Goal: Contribute content: Contribute content

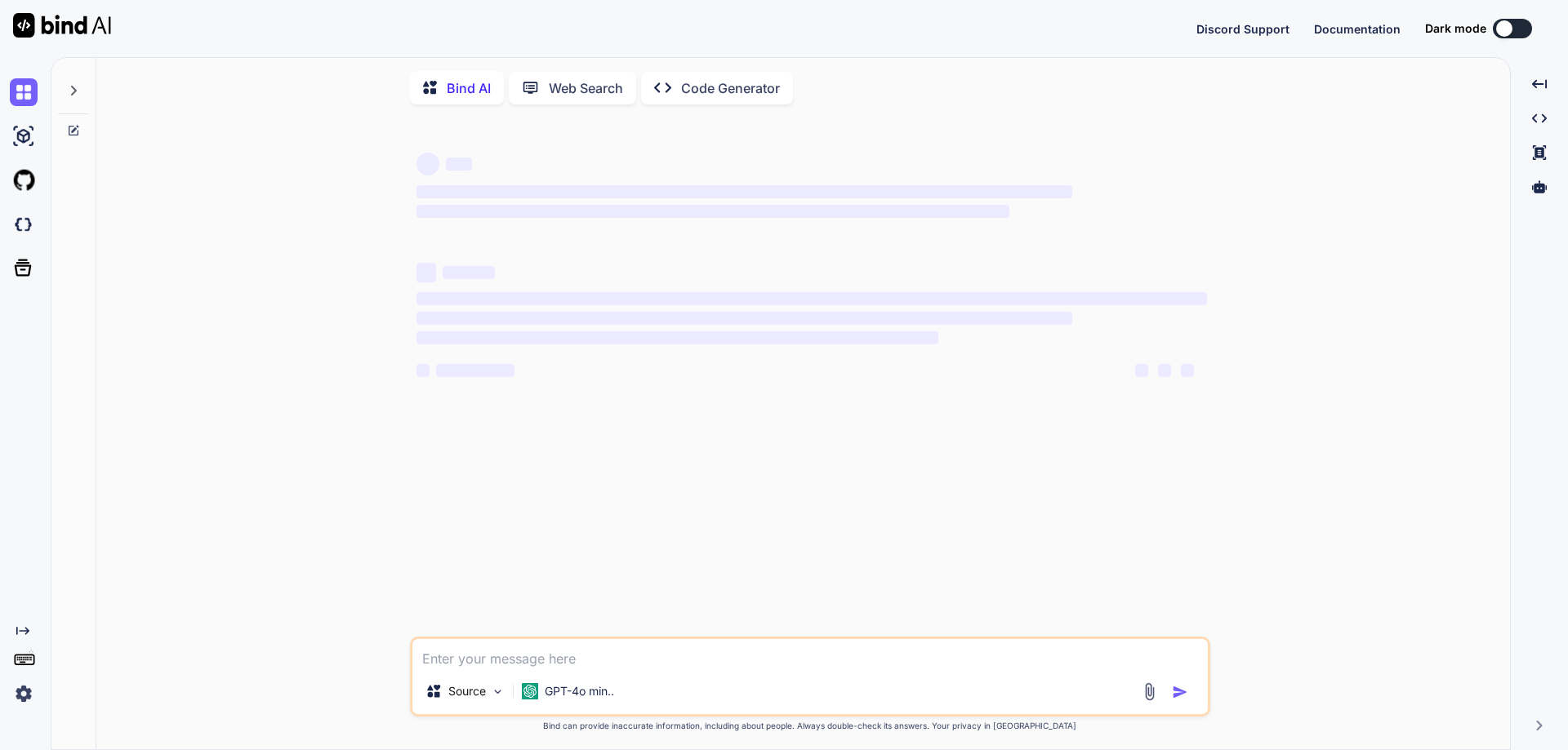
click at [1153, 373] on div "‌ ‌ ‌" at bounding box center [1164, 370] width 59 height 19
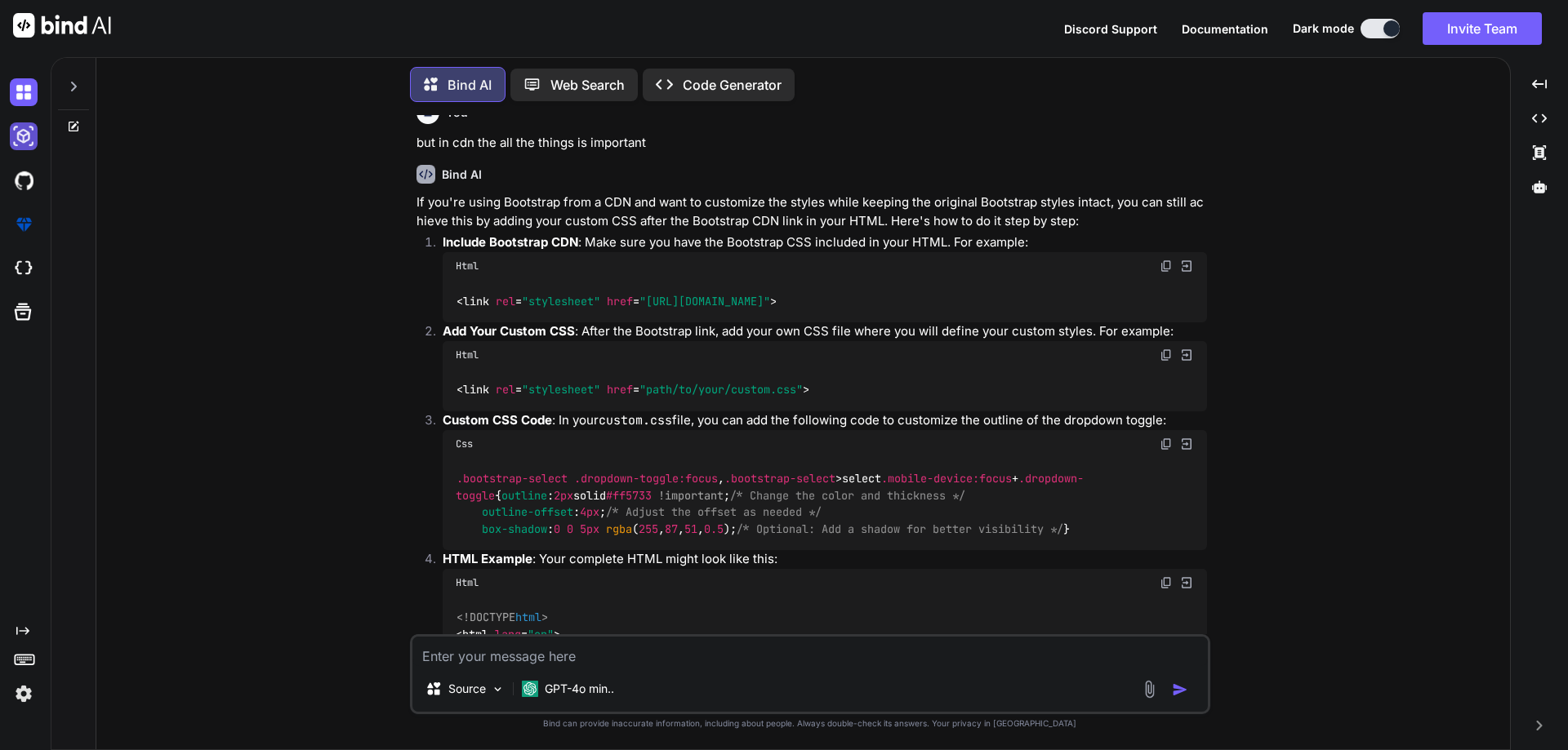
scroll to position [1217, 0]
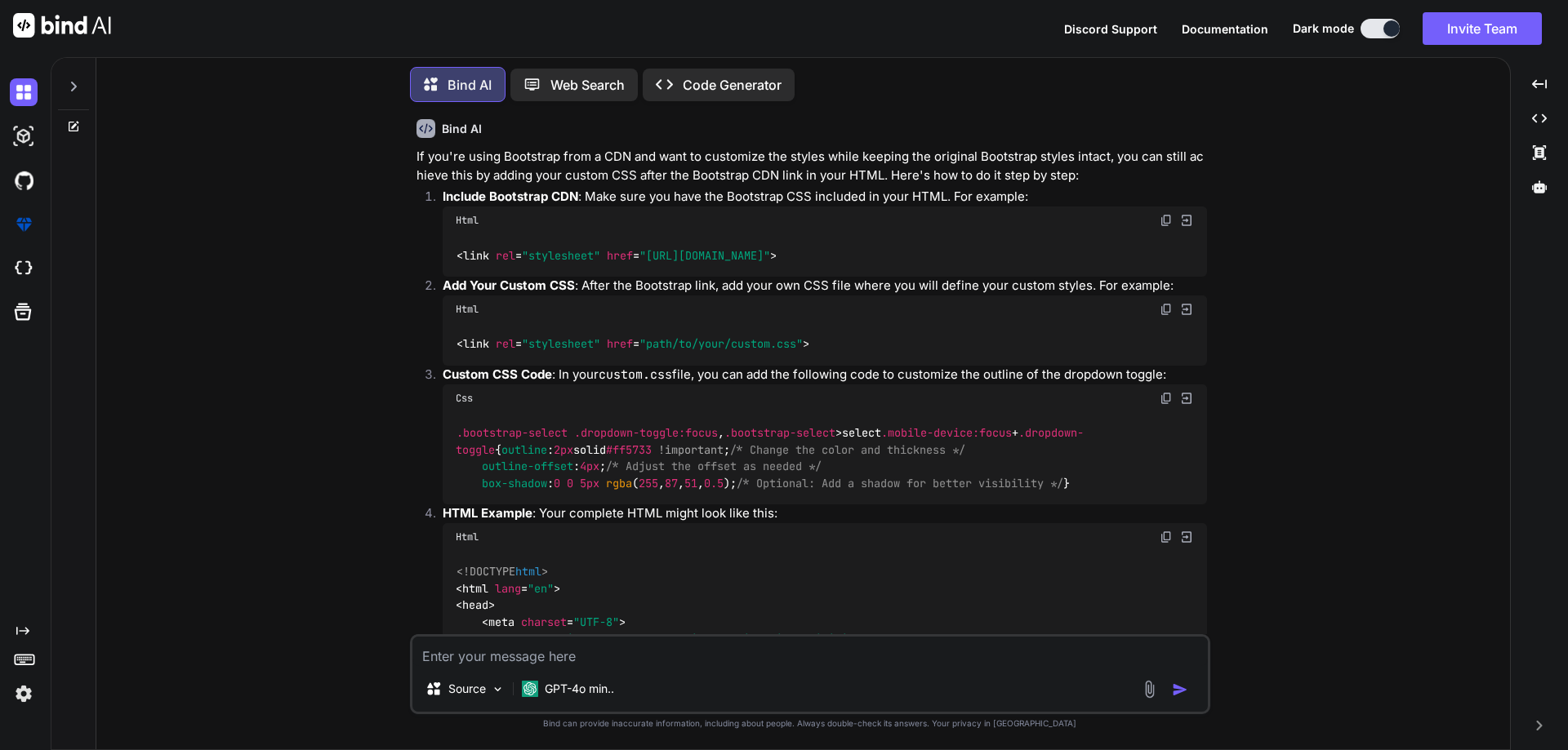
click at [73, 121] on icon at bounding box center [74, 124] width 8 height 8
type textarea "x"
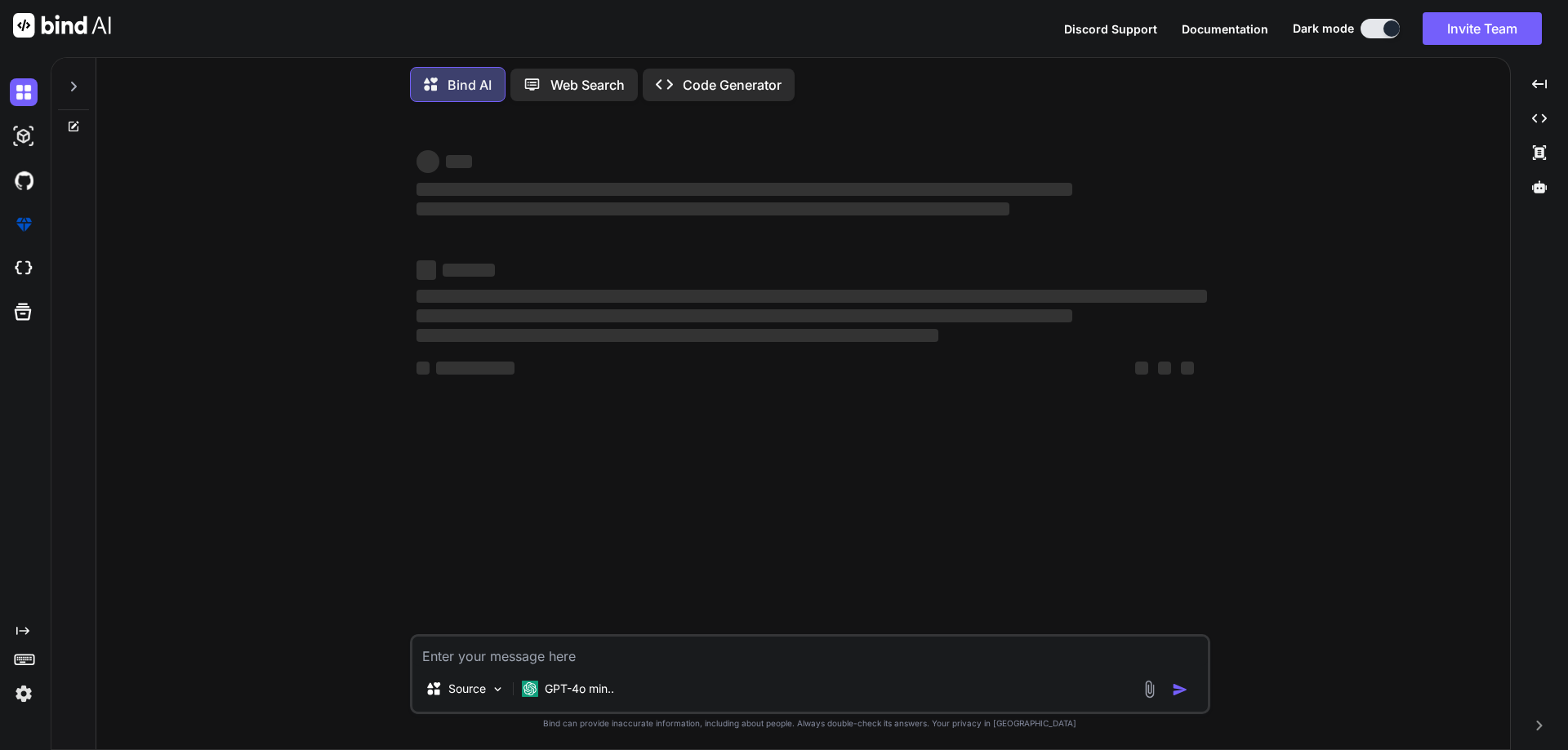
scroll to position [0, 0]
click at [559, 658] on textarea at bounding box center [810, 651] width 796 height 29
paste textarea "• Worked on to create notification count on bell icon as per the provided figma…"
type textarea "• Worked on to create notification count on bell icon as per the provided figma…"
type textarea "x"
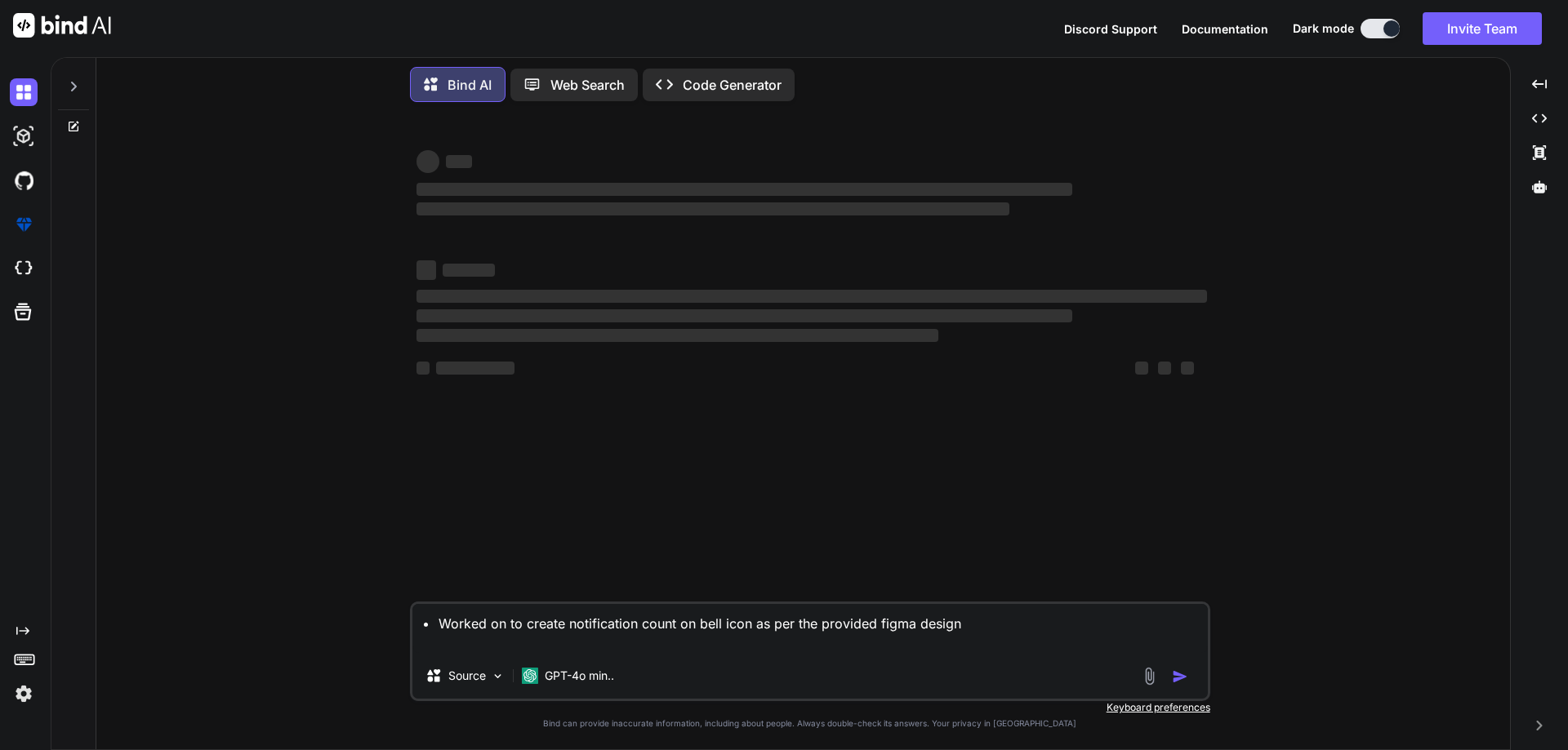
type textarea "• Worked on to create notification count on bell icon as per the provided figma…"
type textarea "x"
type textarea "• Worked on to create notification count on bell icon as per the provided figma…"
type textarea "x"
type textarea "• Worked on to create notification count on bell icon as per the provided figma…"
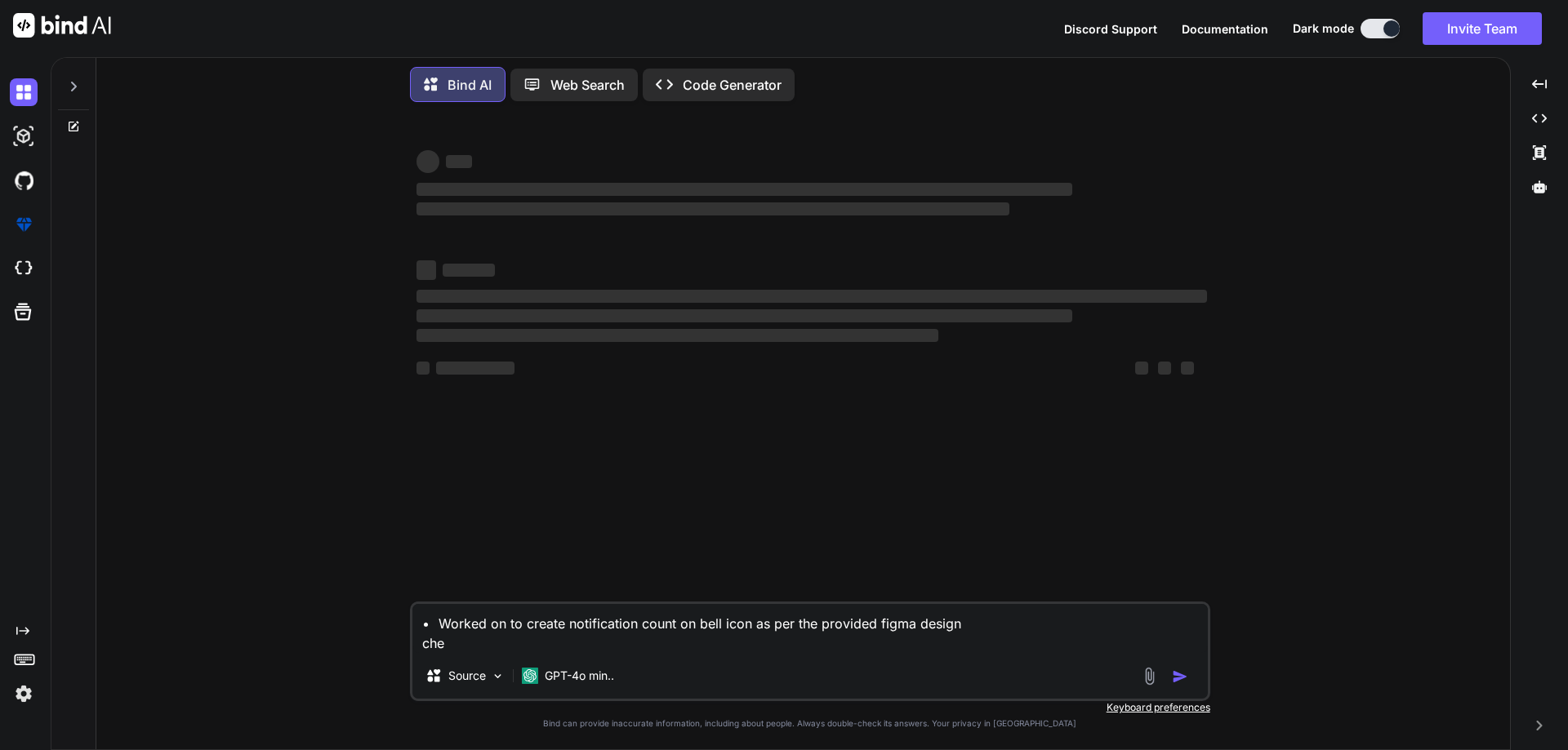
type textarea "x"
type textarea "• Worked on to create notification count on bell icon as per the provided figma…"
type textarea "x"
type textarea "• Worked on to create notification count on bell icon as per the provided figma…"
type textarea "x"
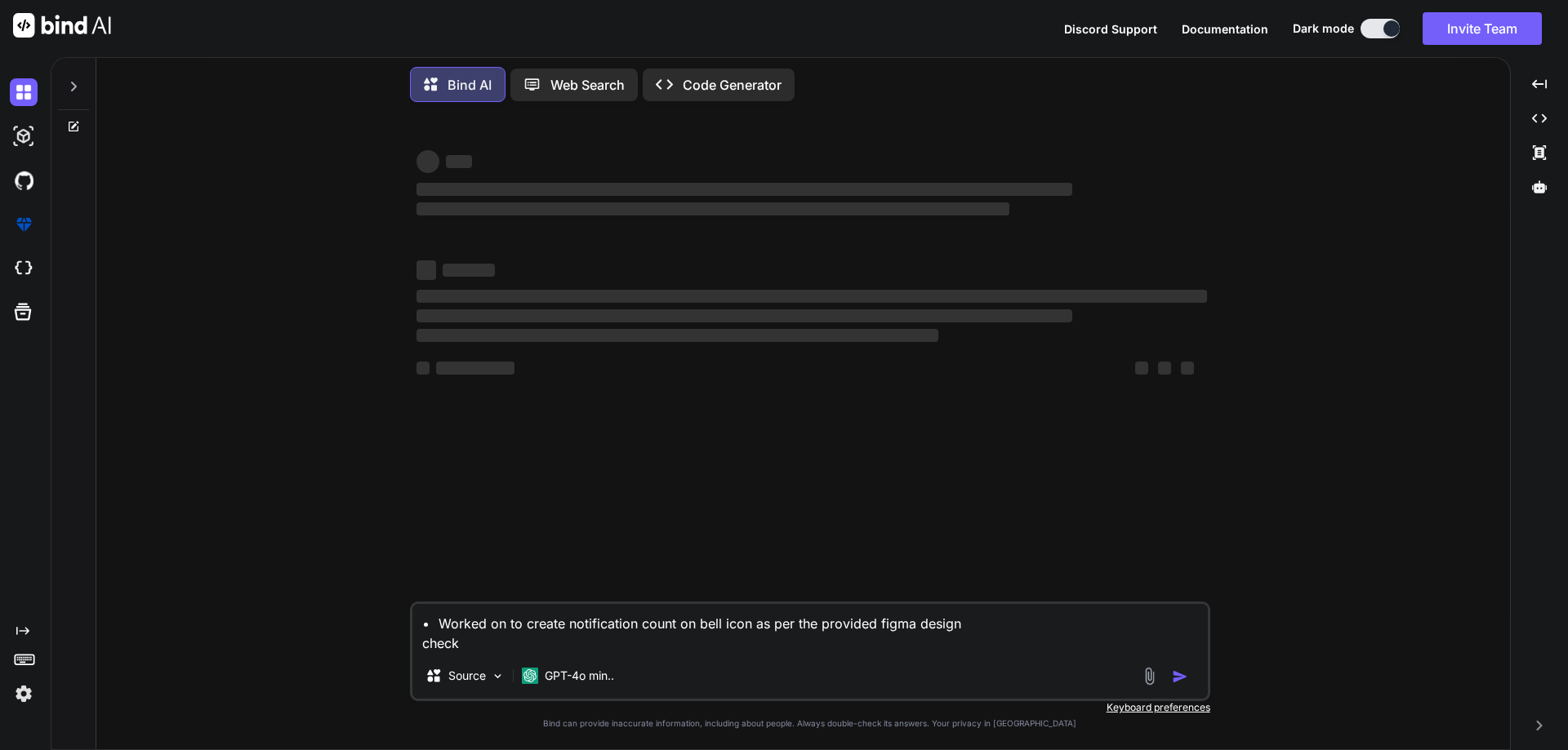
type textarea "• Worked on to create notification count on bell icon as per the provided figma…"
type textarea "x"
type textarea "• Worked on to create notification count on bell icon as per the provided figma…"
type textarea "x"
type textarea "• Worked on to create notification count on bell icon as per the provided figma…"
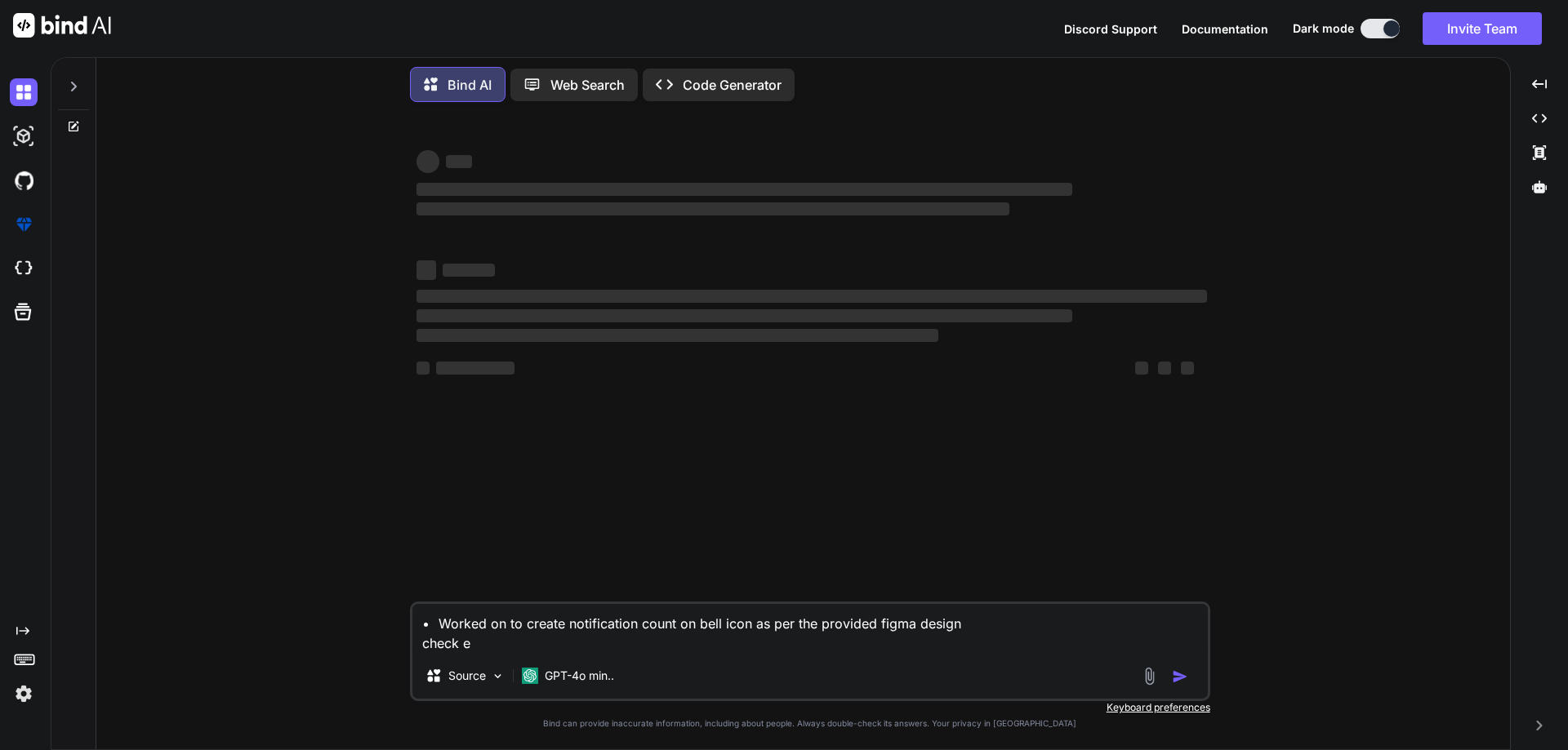
type textarea "x"
type textarea "• Worked on to create notification count on bell icon as per the provided figma…"
type textarea "x"
type textarea "• Worked on to create notification count on bell icon as per the provided figma…"
type textarea "x"
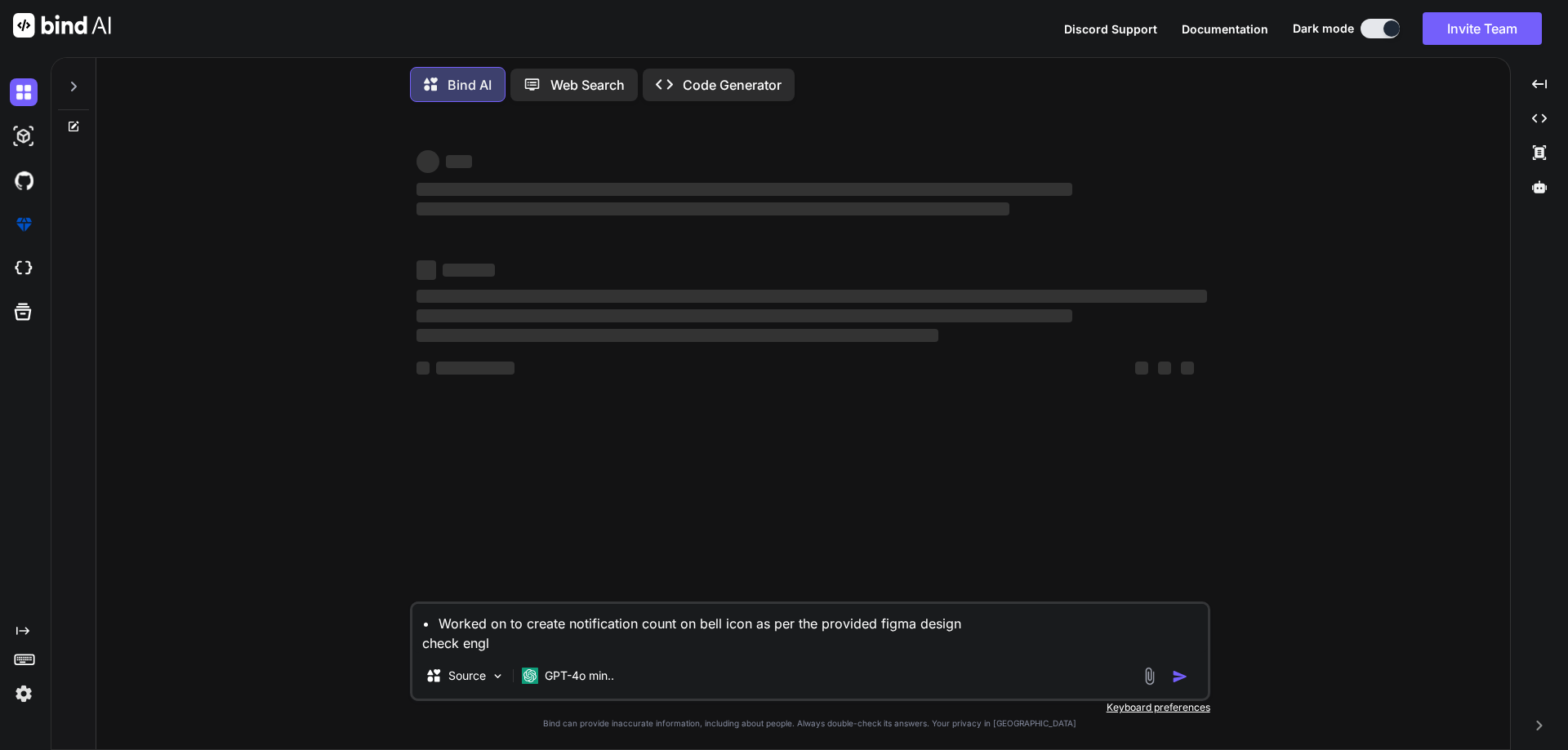
type textarea "• Worked on to create notification count on bell icon as per the provided figma…"
type textarea "x"
type textarea "• Worked on to create notification count on bell icon as per the provided figma…"
type textarea "x"
type textarea "• Worked on to create notification count on bell icon as per the provided figma…"
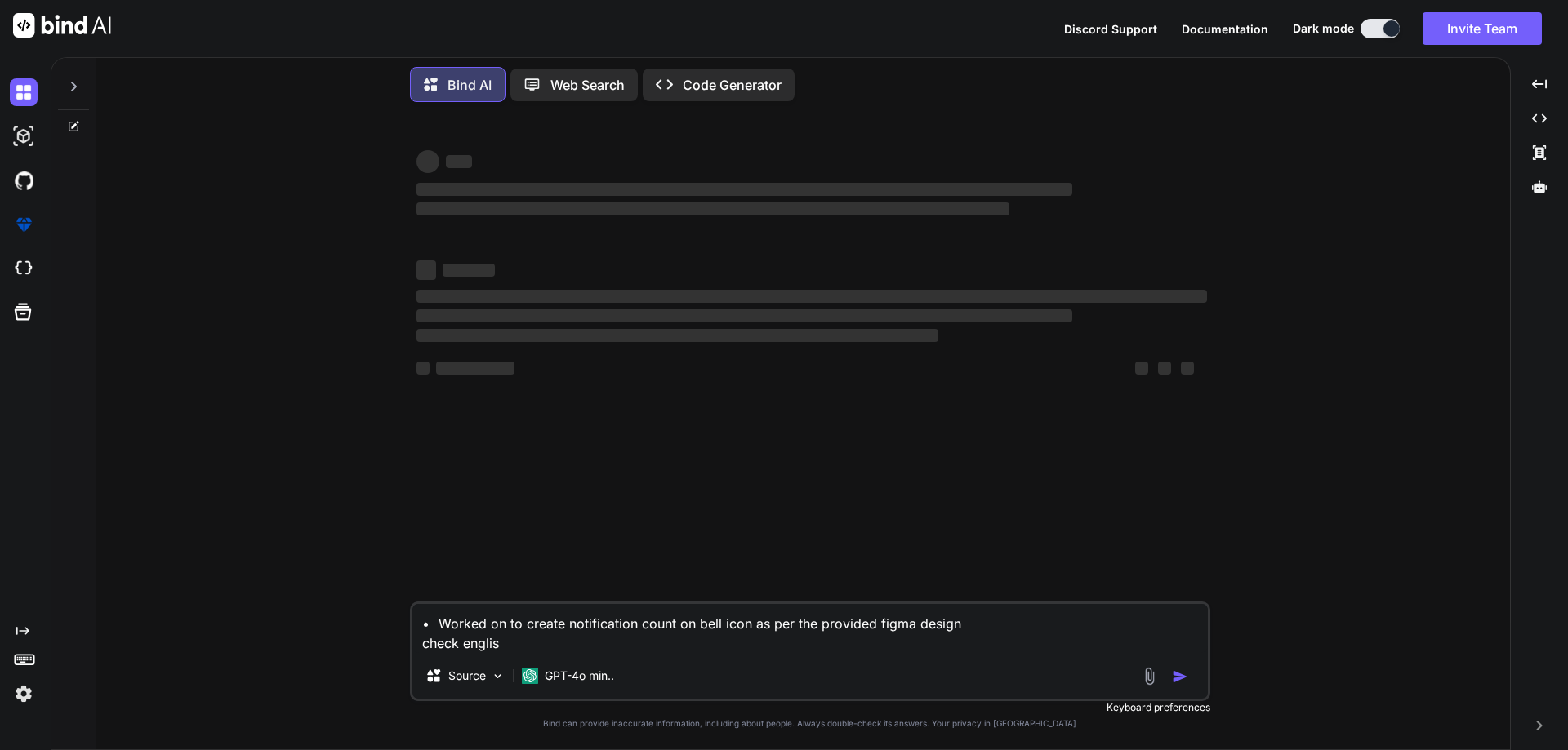
type textarea "x"
type textarea "• Worked on to create notification count on bell icon as per the provided figma…"
type textarea "x"
type textarea "• Worked on to create notification count on bell icon as per the provided figma…"
type textarea "x"
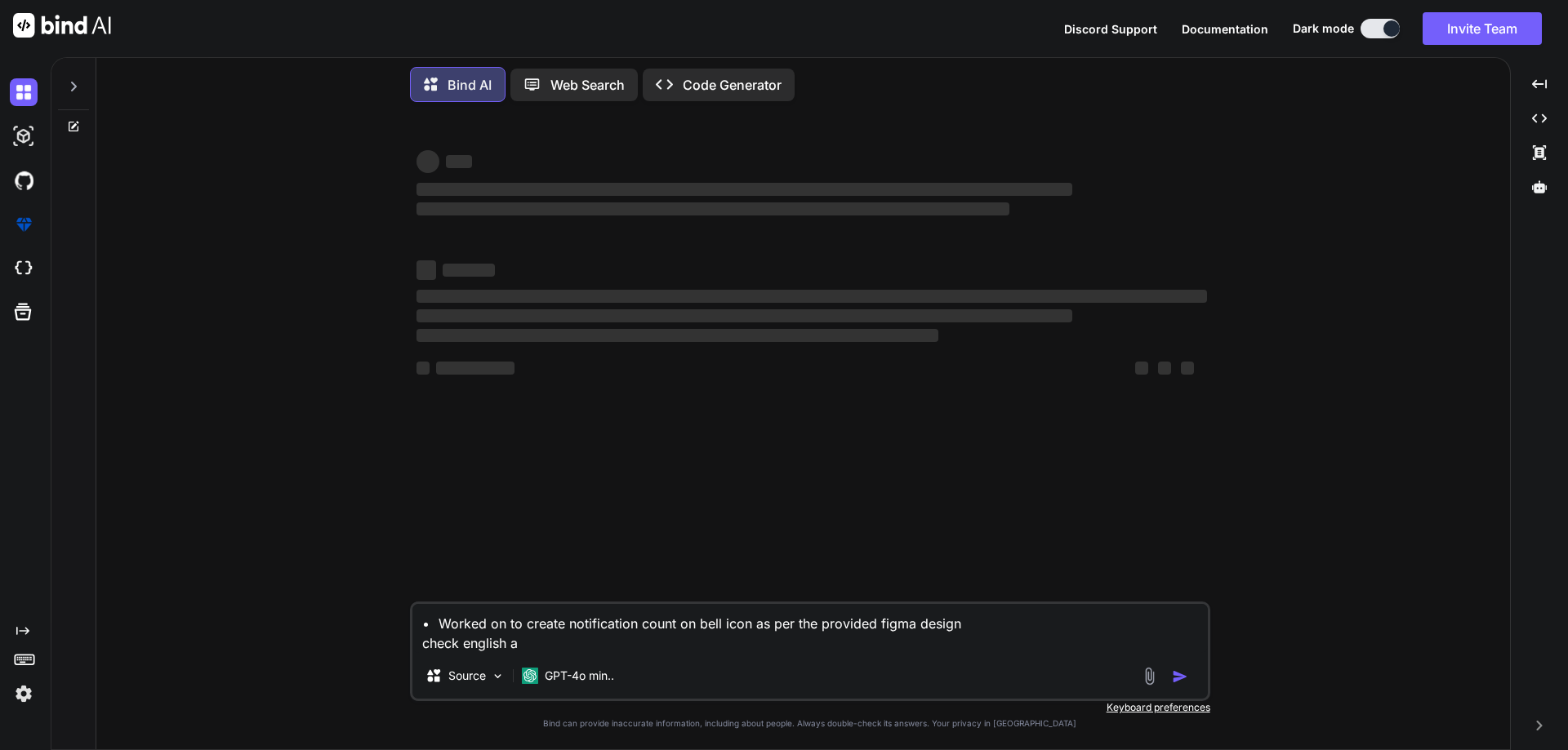
type textarea "• Worked on to create notification count on bell icon as per the provided figma…"
type textarea "x"
type textarea "• Worked on to create notification count on bell icon as per the provided figma…"
type textarea "x"
type textarea "• Worked on to create notification count on bell icon as per the provided figma…"
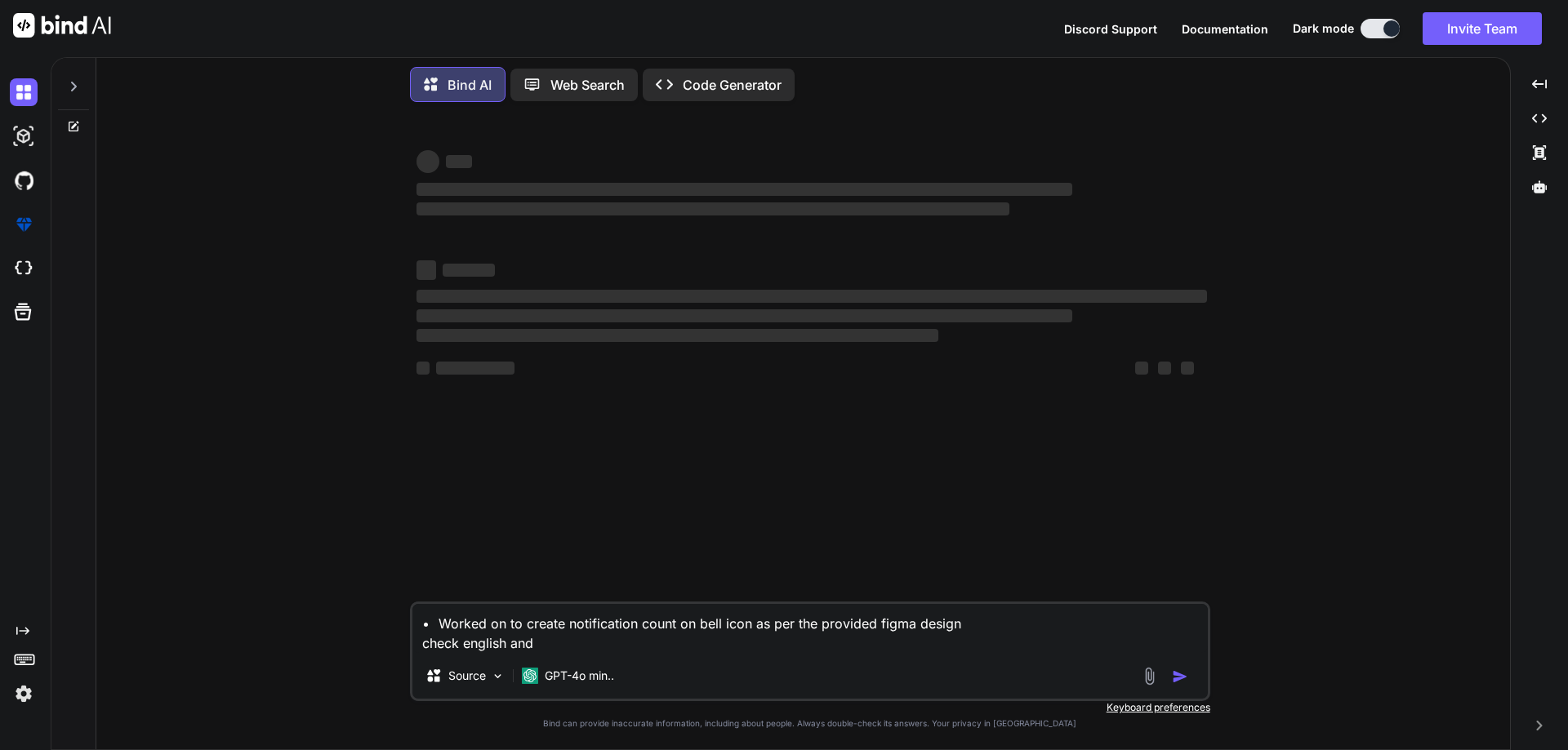
type textarea "x"
type textarea "• Worked on to create notification count on bell icon as per the provided figma…"
type textarea "x"
type textarea "• Worked on to create notification count on bell icon as per the provided figma…"
type textarea "x"
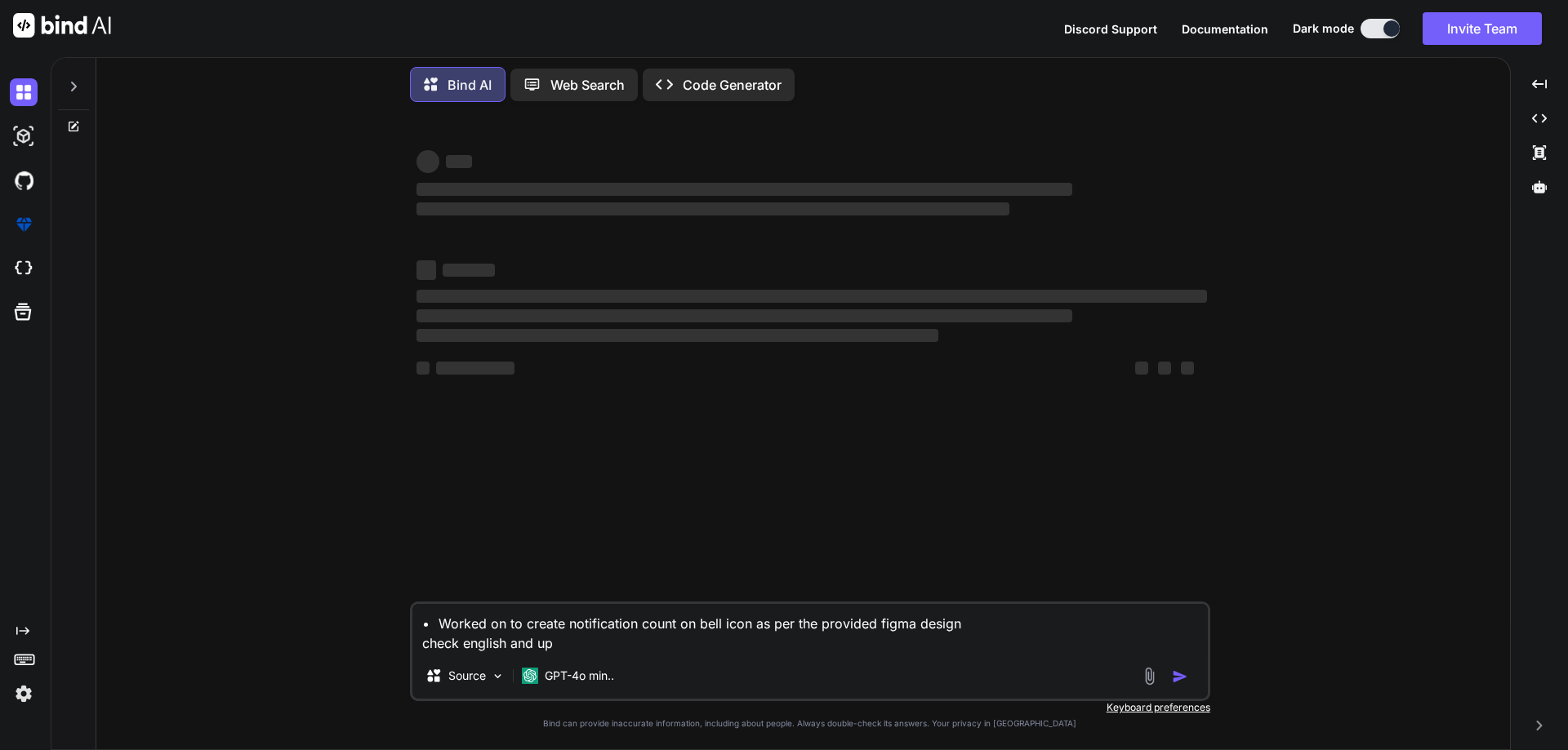
type textarea "• Worked on to create notification count on bell icon as per the provided figma…"
type textarea "x"
type textarea "• Worked on to create notification count on bell icon as per the provided figma…"
type textarea "x"
type textarea "• Worked on to create notification count on bell icon as per the provided figma…"
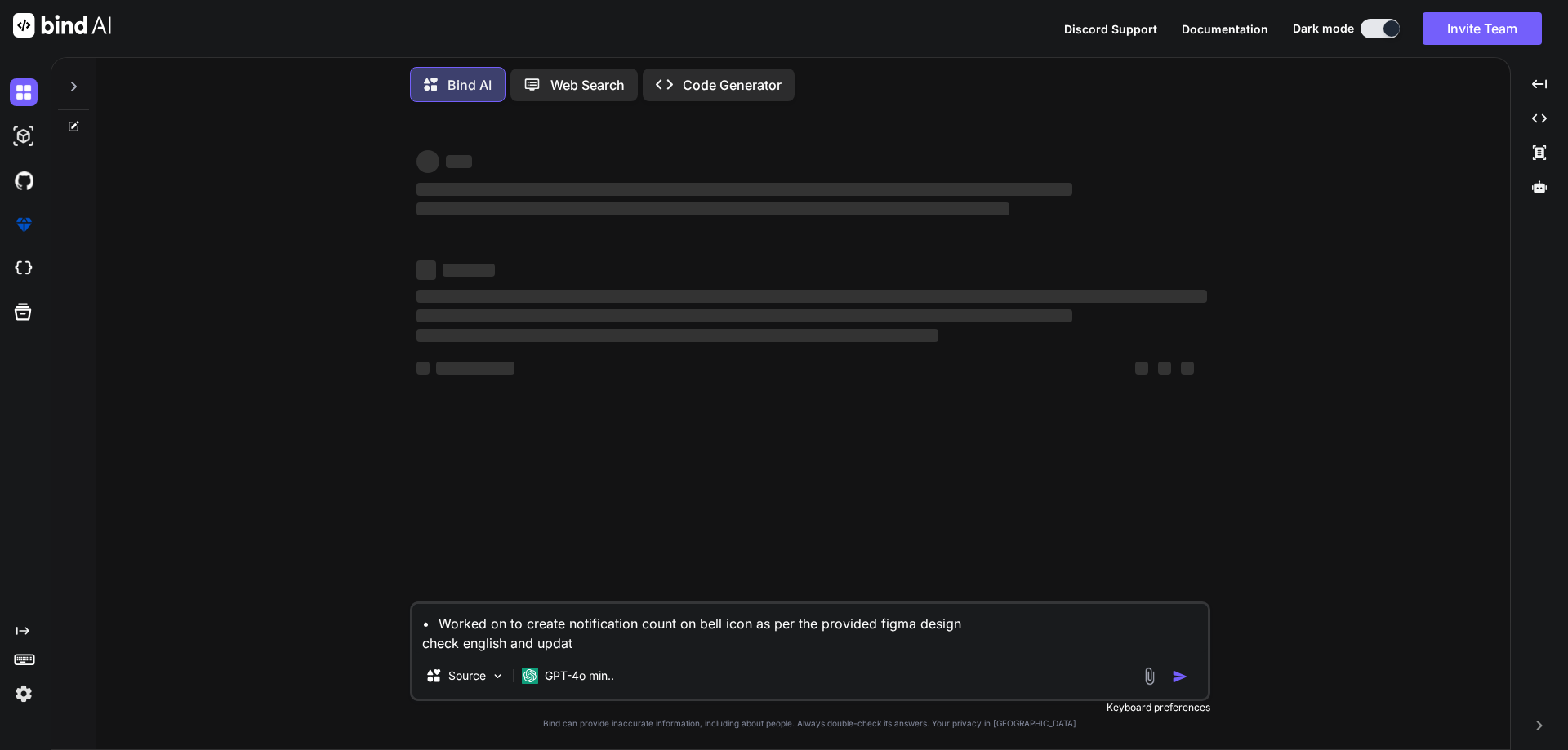
type textarea "x"
type textarea "• Worked on to create notification count on bell icon as per the provided figma…"
type textarea "x"
type textarea "• Worked on to create notification count on bell icon as per the provided figma…"
type textarea "x"
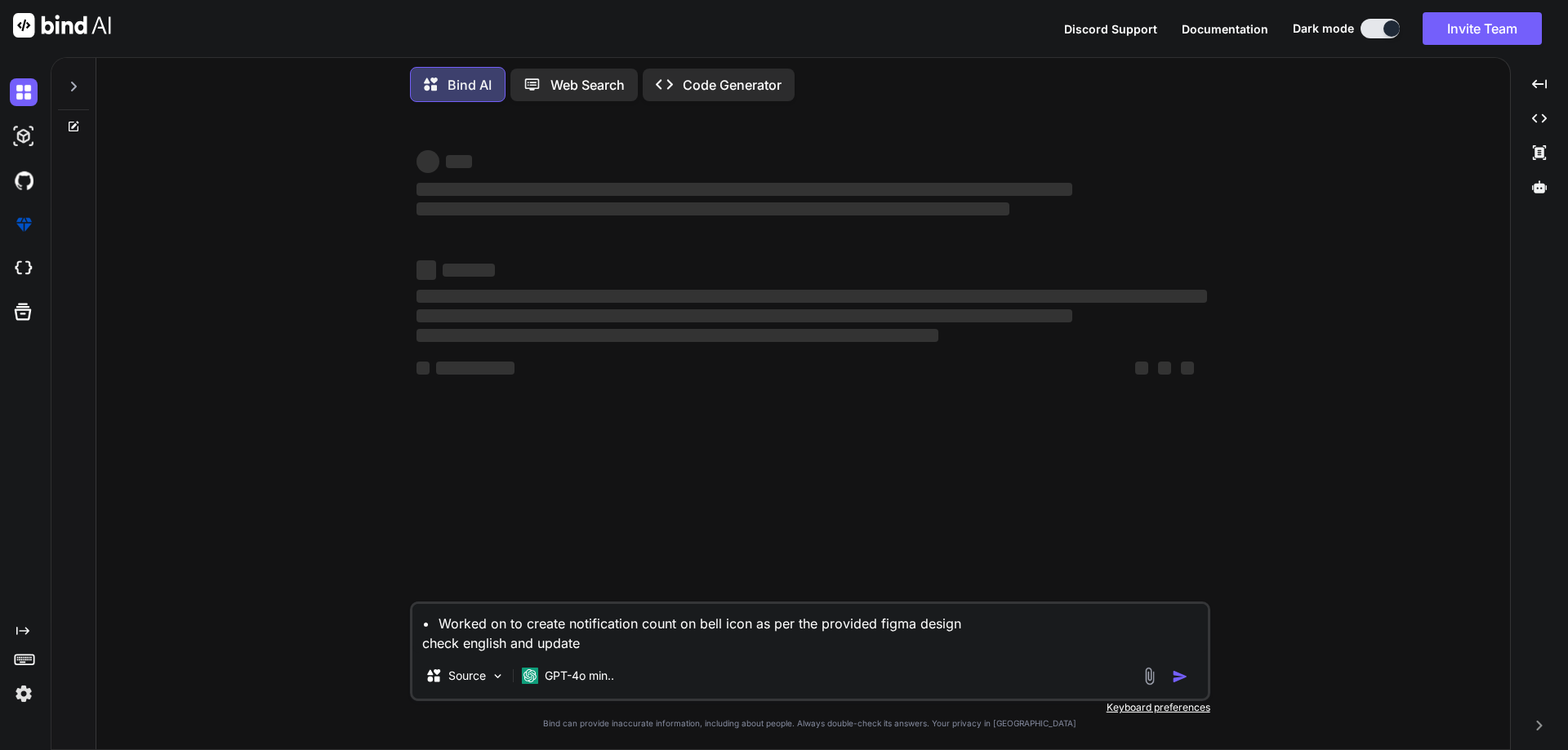
type textarea "• Worked on to create notification count on bell icon as per the provided figma…"
type textarea "x"
type textarea "• Worked on to create notification count on bell icon as per the provided figma…"
type textarea "x"
type textarea "• Worked on to create notification count on bell icon as per the provided figma…"
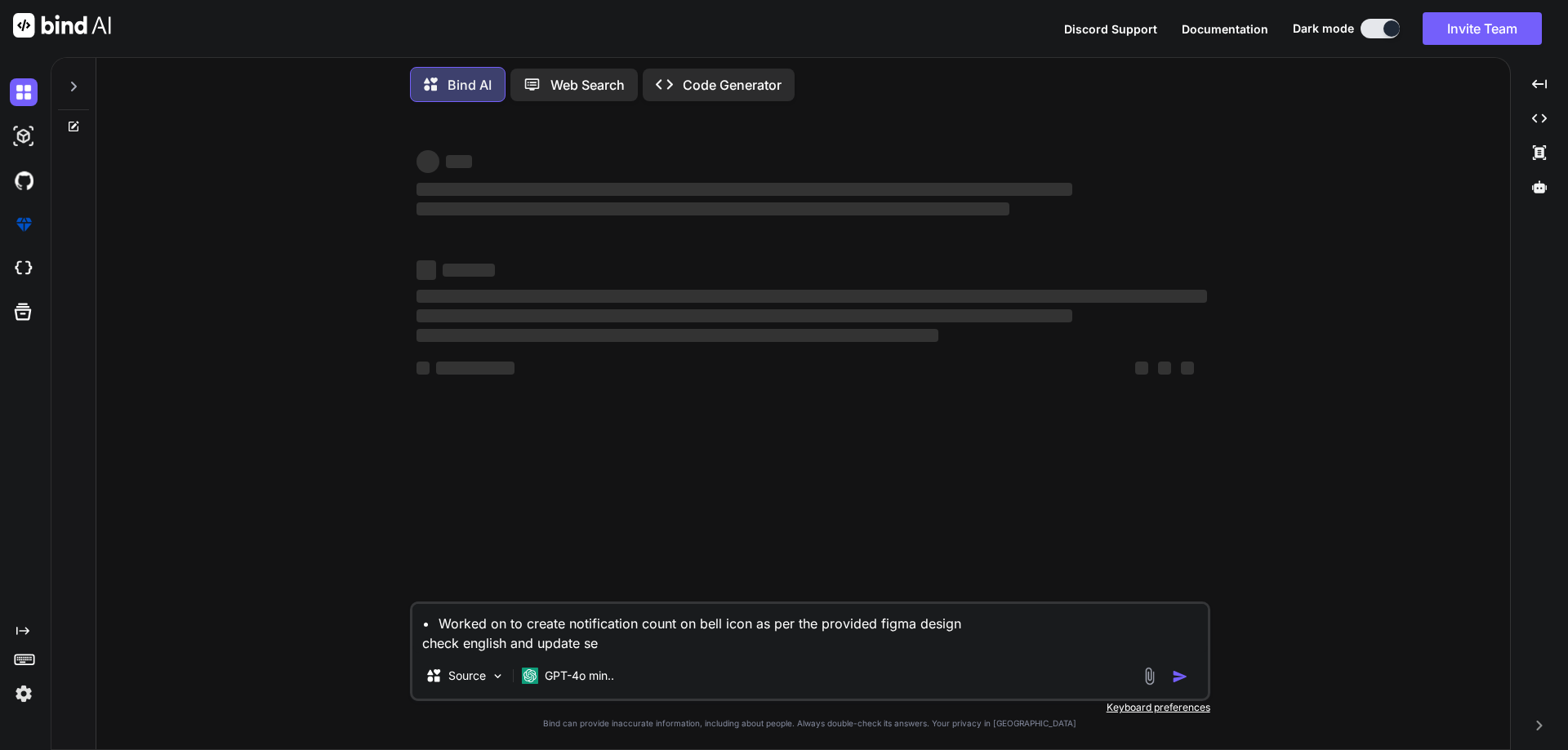
type textarea "x"
type textarea "• Worked on to create notification count on bell icon as per the provided figma…"
type textarea "x"
type textarea "• Worked on to create notification count on bell icon as per the provided figma…"
type textarea "x"
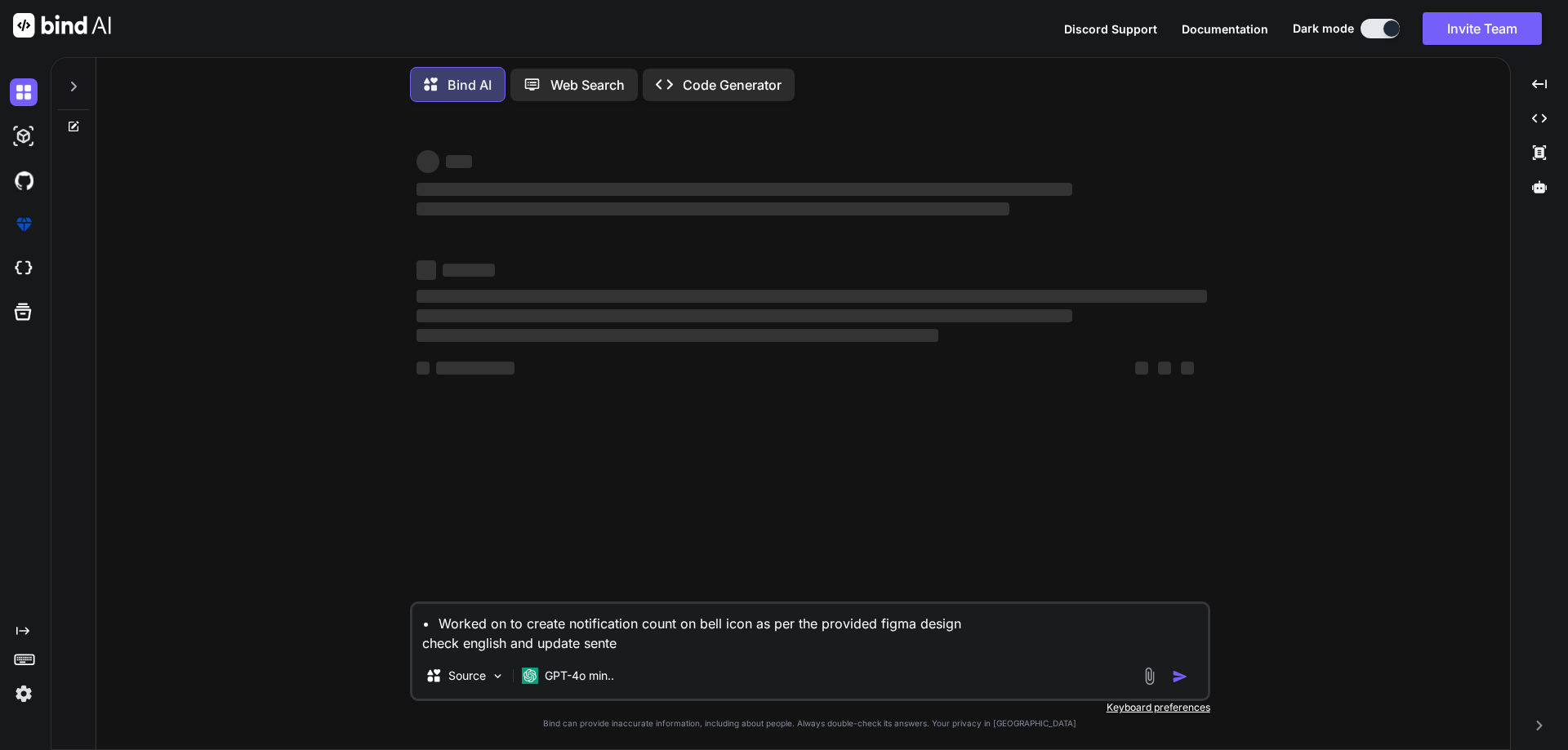
type textarea "• Worked on to create notification count on bell icon as per the provided figma…"
type textarea "x"
type textarea "• Worked on to create notification count on bell icon as per the provided figma…"
type textarea "x"
type textarea "• Worked on to create notification count on bell icon as per the provided figma…"
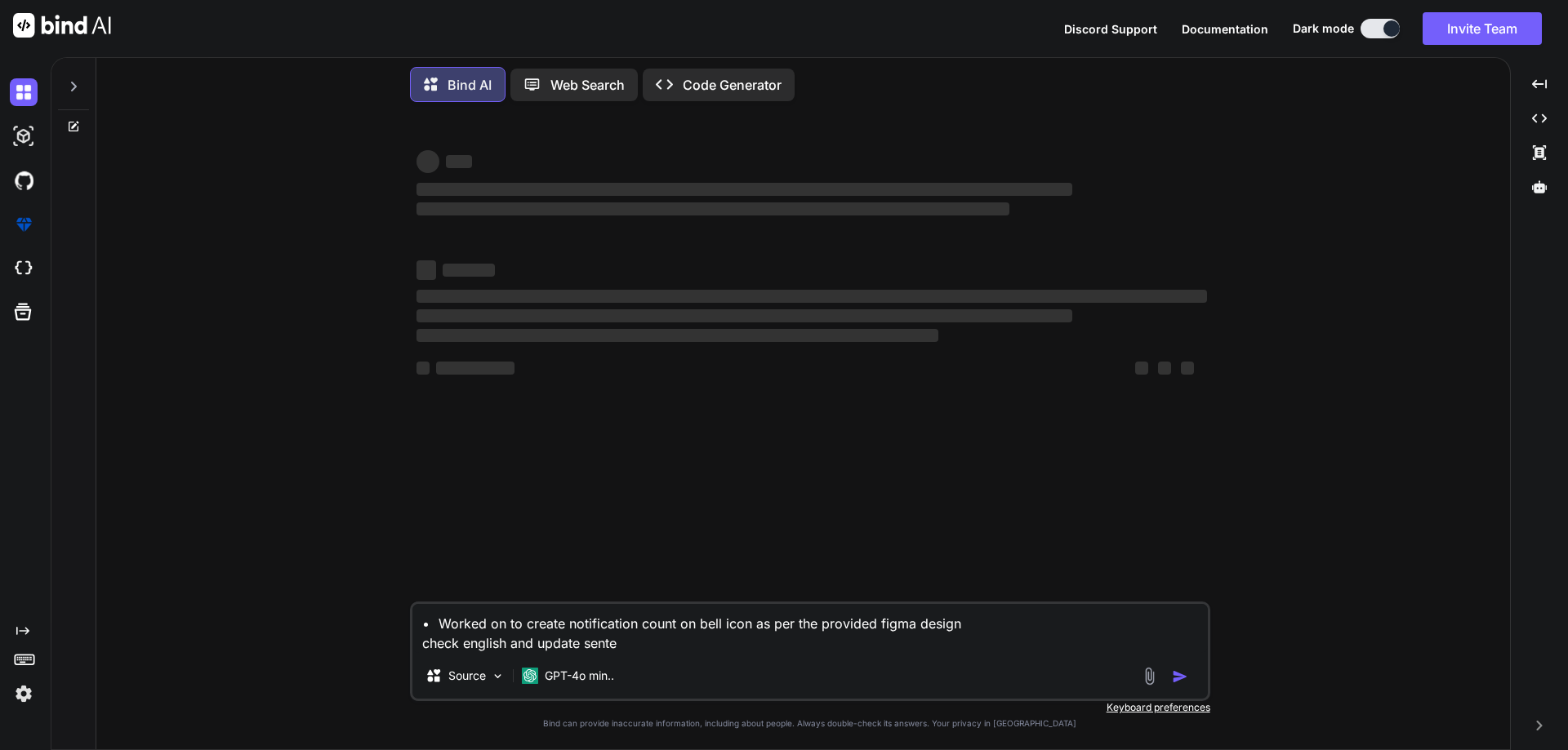
type textarea "x"
type textarea "• Worked on to create notification count on bell icon as per the provided figma…"
type textarea "x"
type textarea "• Worked on to create notification count on bell icon as per the provided figma…"
type textarea "x"
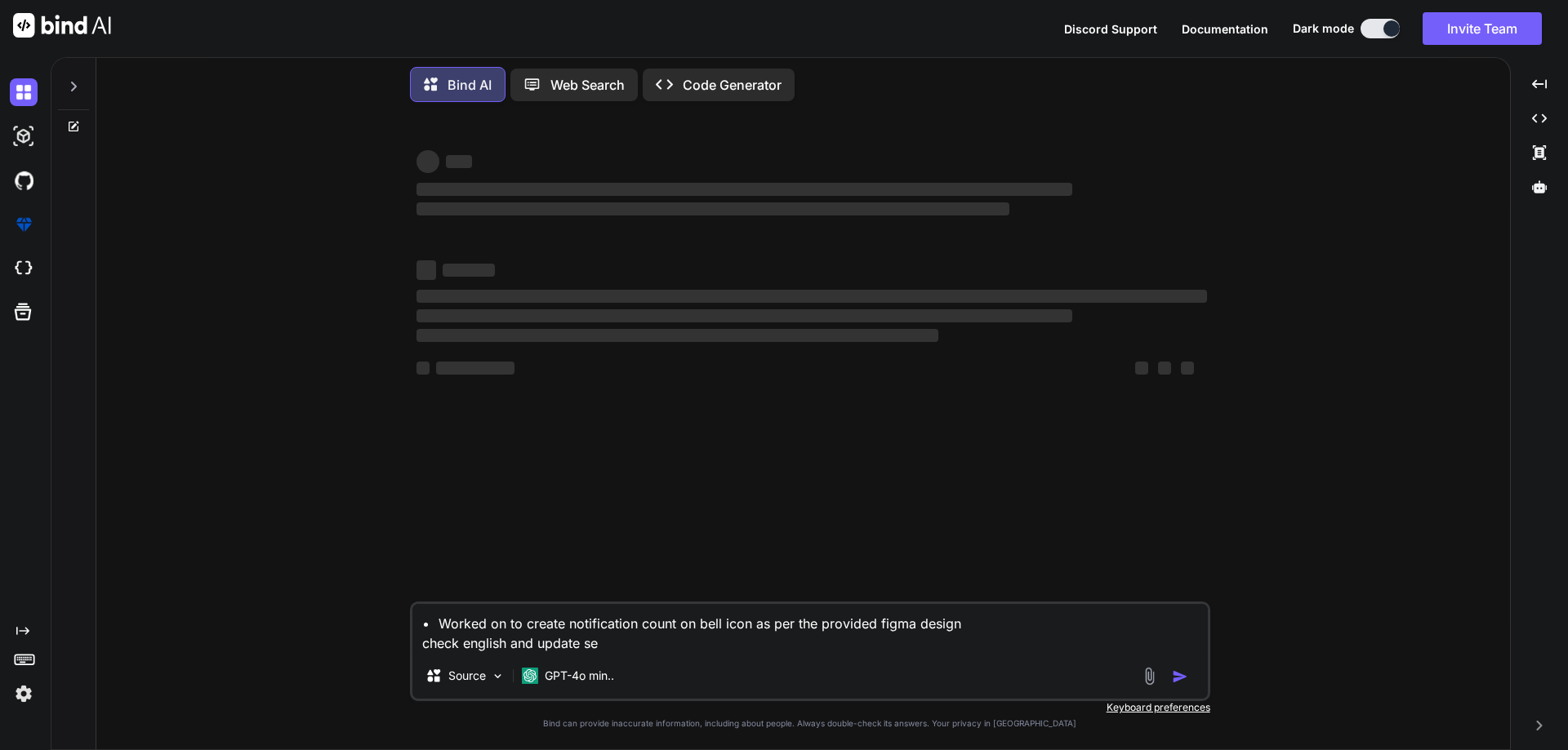
type textarea "• Worked on to create notification count on bell icon as per the provided figma…"
type textarea "x"
type textarea "• Worked on to create notification count on bell icon as per the provided figma…"
type textarea "x"
type textarea "• Worked on to create notification count on bell icon as per the provided figma…"
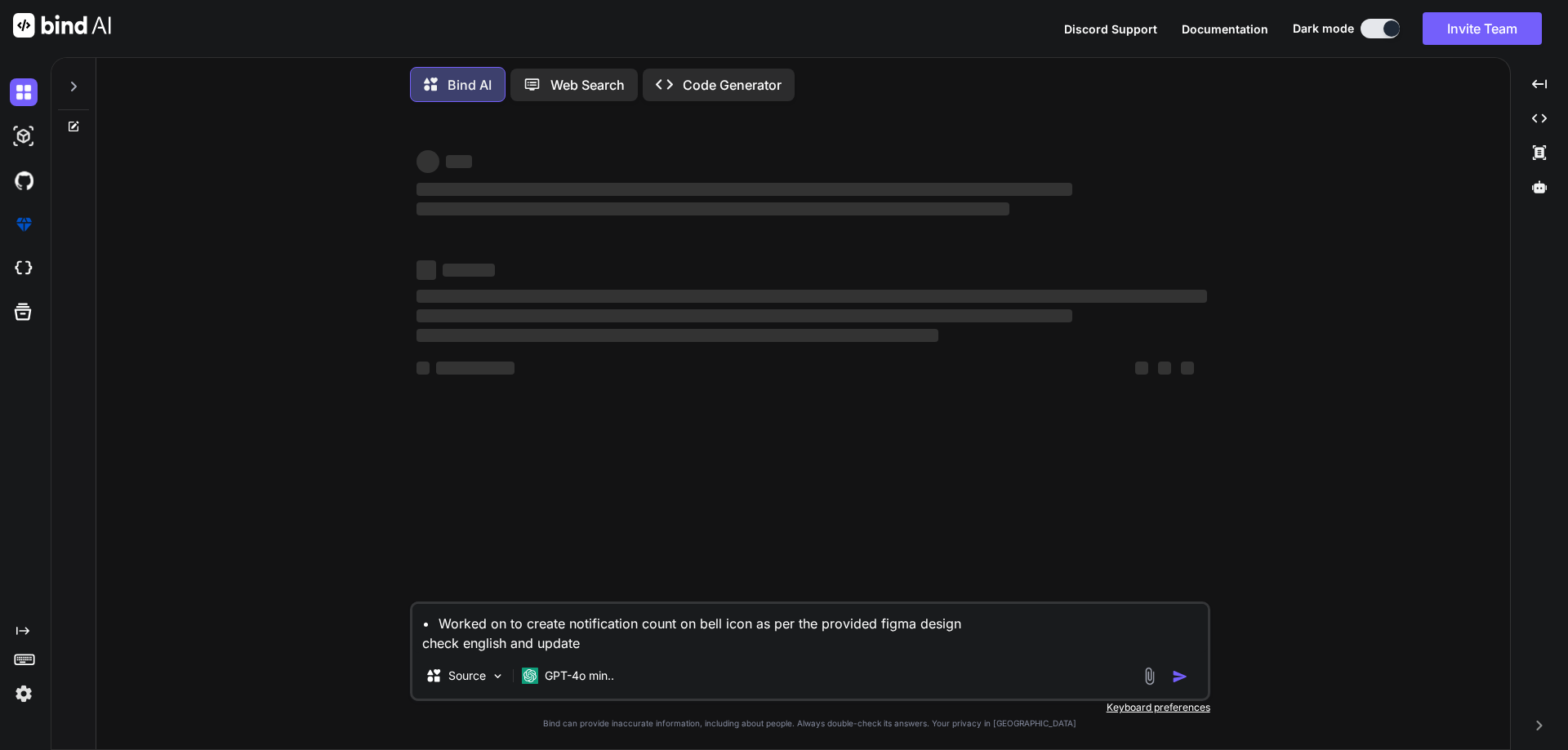
type textarea "x"
type textarea "• Worked on to create notification count on bell icon as per the provided figma…"
type textarea "x"
type textarea "• Worked on to create notification count on bell icon as per the provided figma…"
type textarea "x"
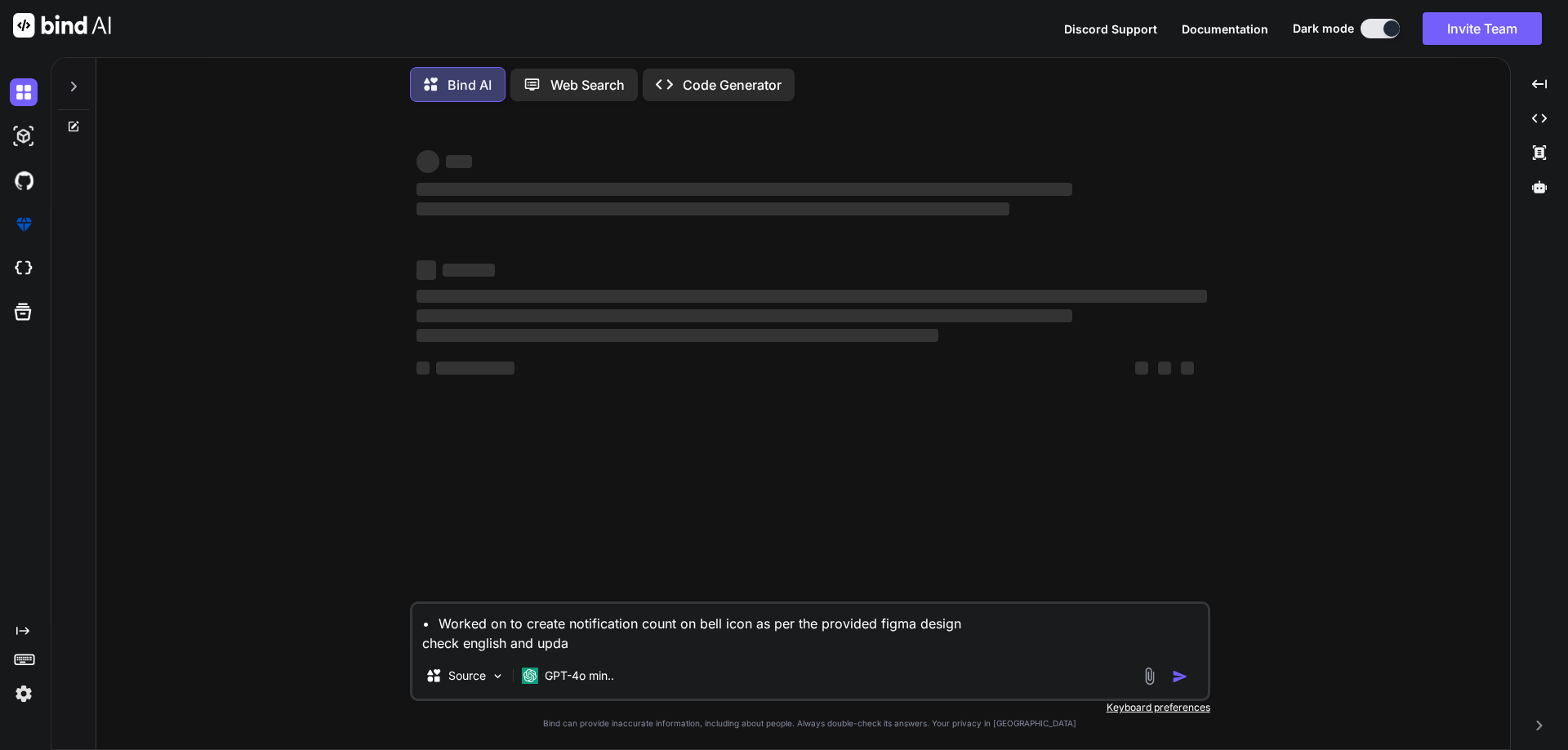
type textarea "• Worked on to create notification count on bell icon as per the provided figma…"
type textarea "x"
type textarea "• Worked on to create notification count on bell icon as per the provided figma…"
type textarea "x"
type textarea "• Worked on to create notification count on bell icon as per the provided figma…"
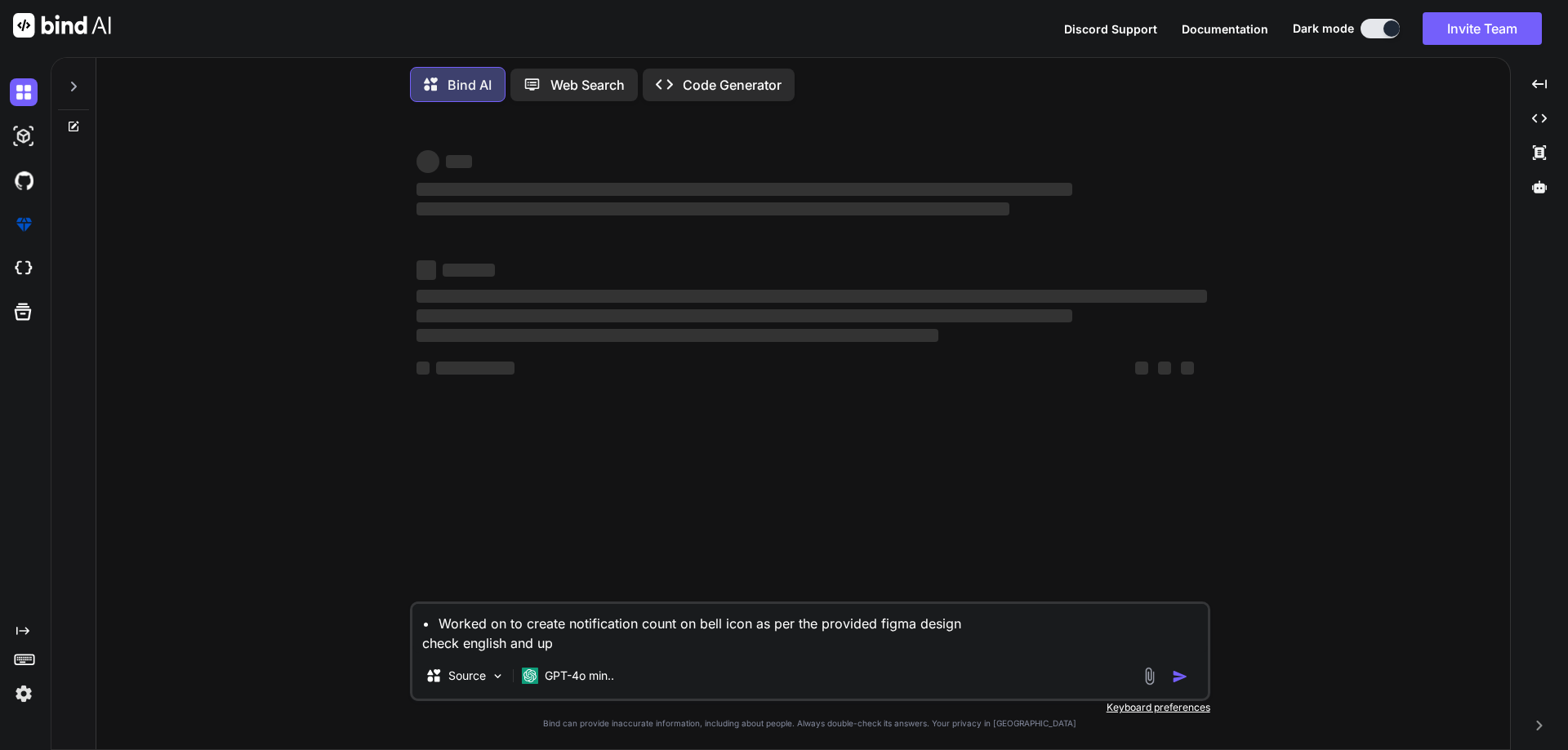
type textarea "x"
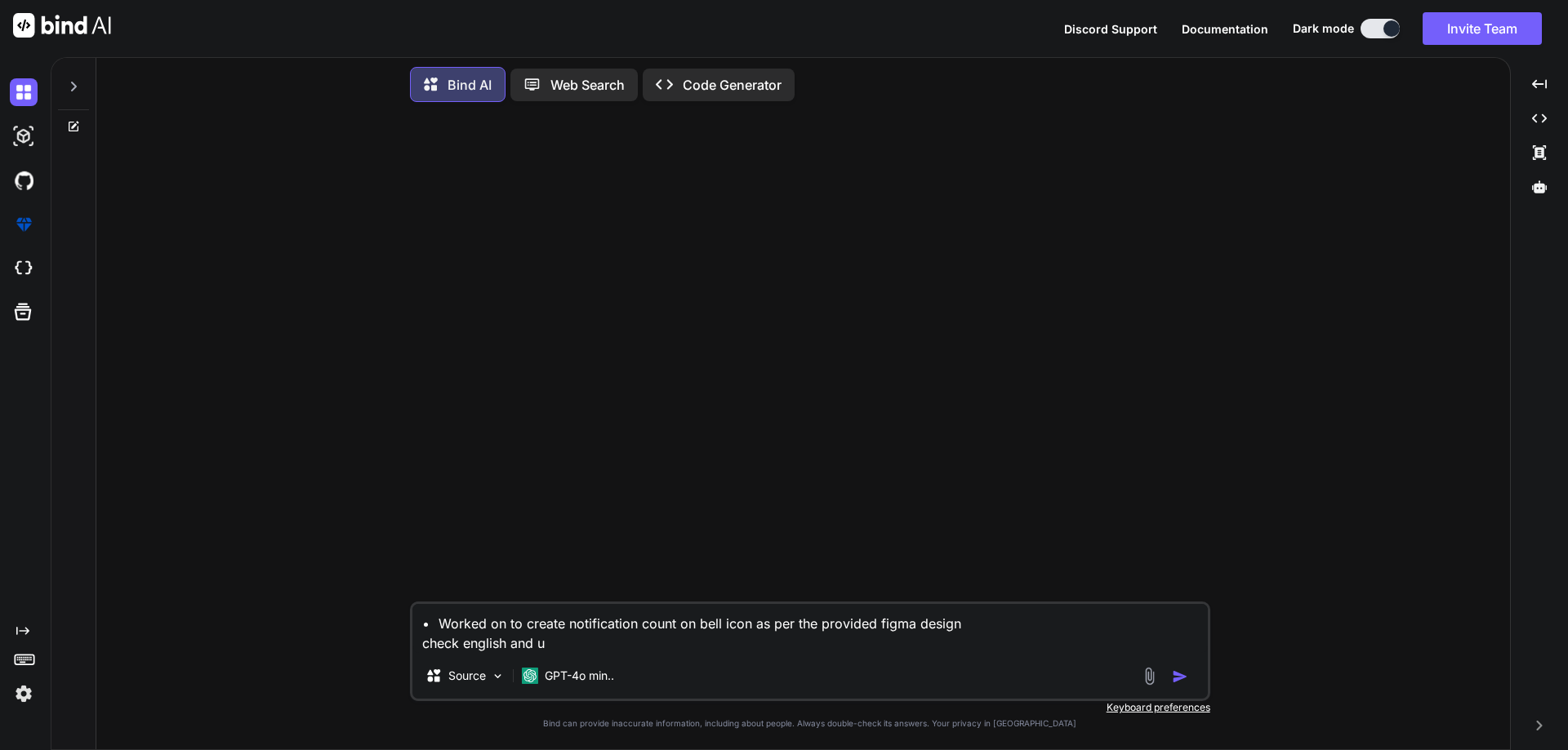
type textarea "• Worked on to create notification count on bell icon as per the provided figma…"
type textarea "x"
type textarea "• Worked on to create notification count on bell icon as per the provided figma…"
type textarea "x"
type textarea "• Worked on to create notification count on bell icon as per the provided figma…"
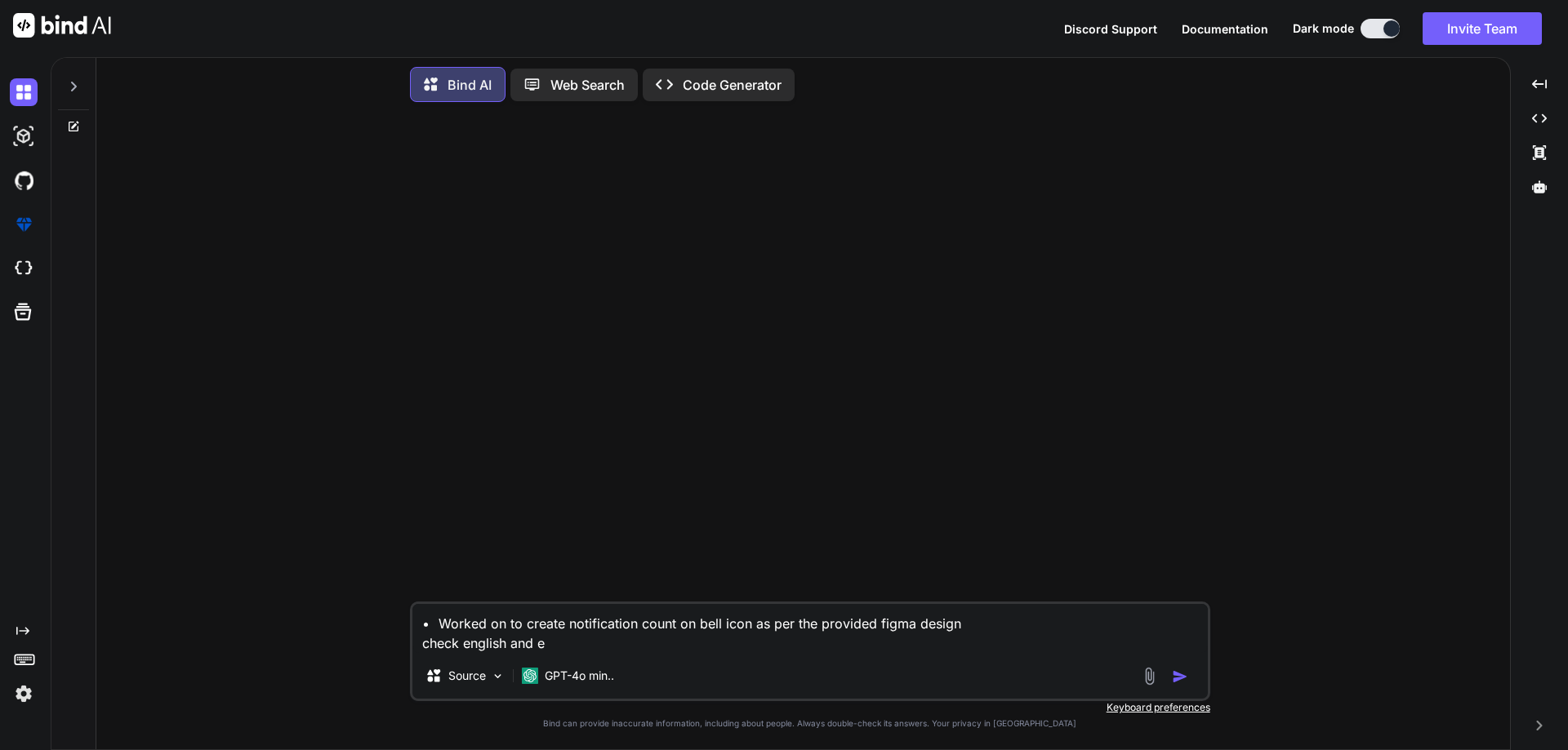
type textarea "x"
type textarea "• Worked on to create notification count on bell icon as per the provided figma…"
type textarea "x"
type textarea "• Worked on to create notification count on bell icon as per the provided figma…"
type textarea "x"
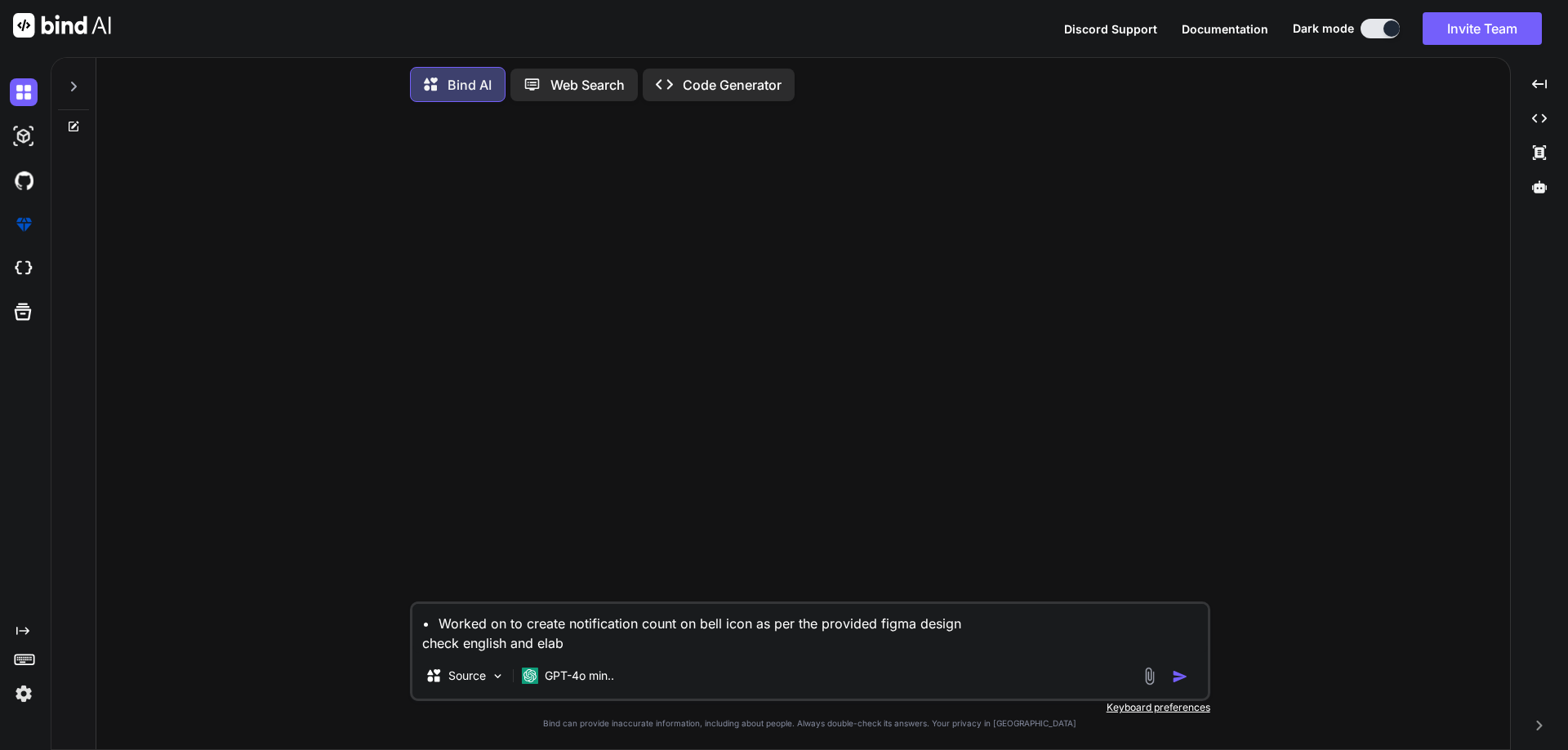
type textarea "• Worked on to create notification count on bell icon as per the provided figma…"
type textarea "x"
type textarea "• Worked on to create notification count on bell icon as per the provided figma…"
type textarea "x"
type textarea "• Worked on to create notification count on bell icon as per the provided figma…"
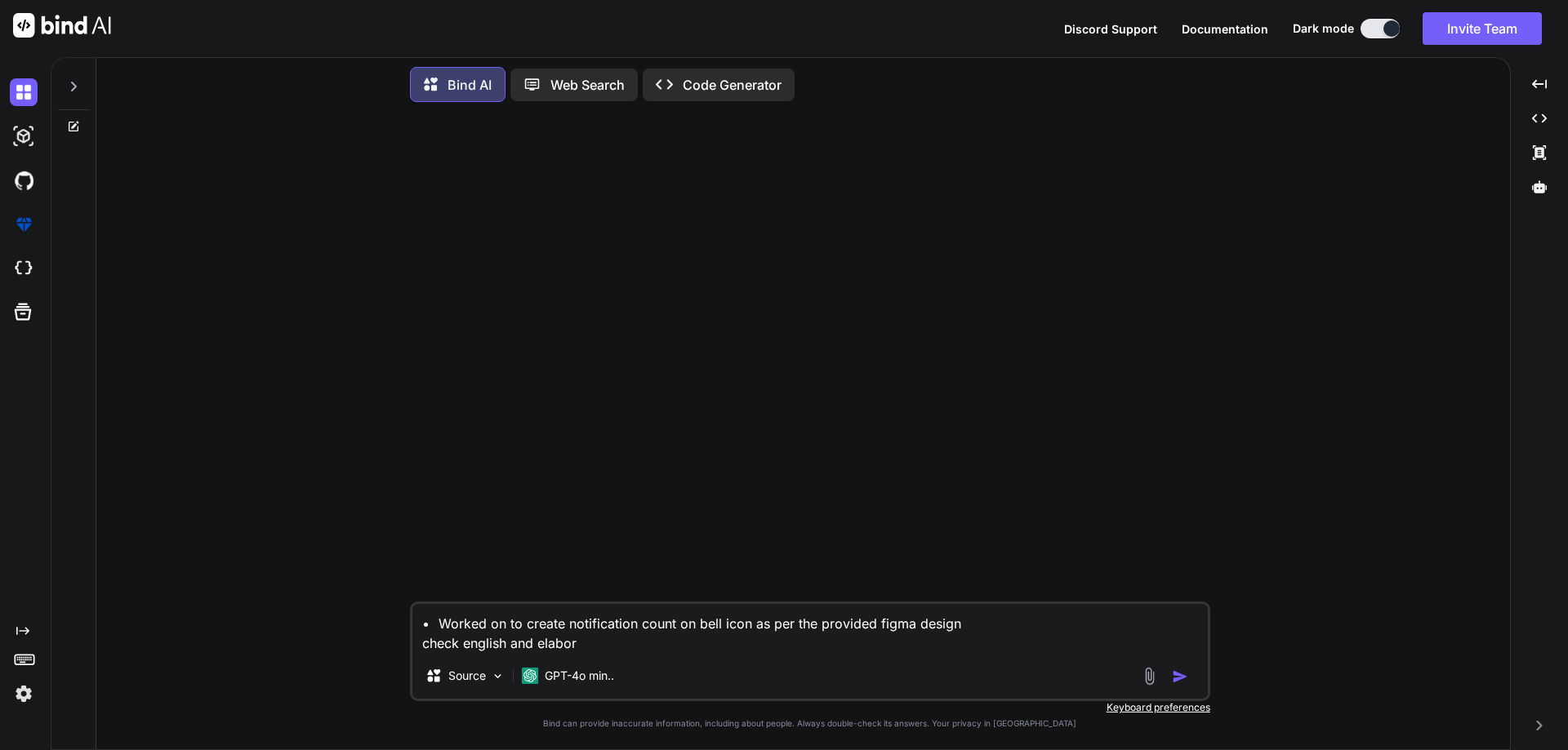
type textarea "x"
type textarea "• Worked on to create notification count on bell icon as per the provided figma…"
type textarea "x"
type textarea "• Worked on to create notification count on bell icon as per the provided figma…"
type textarea "x"
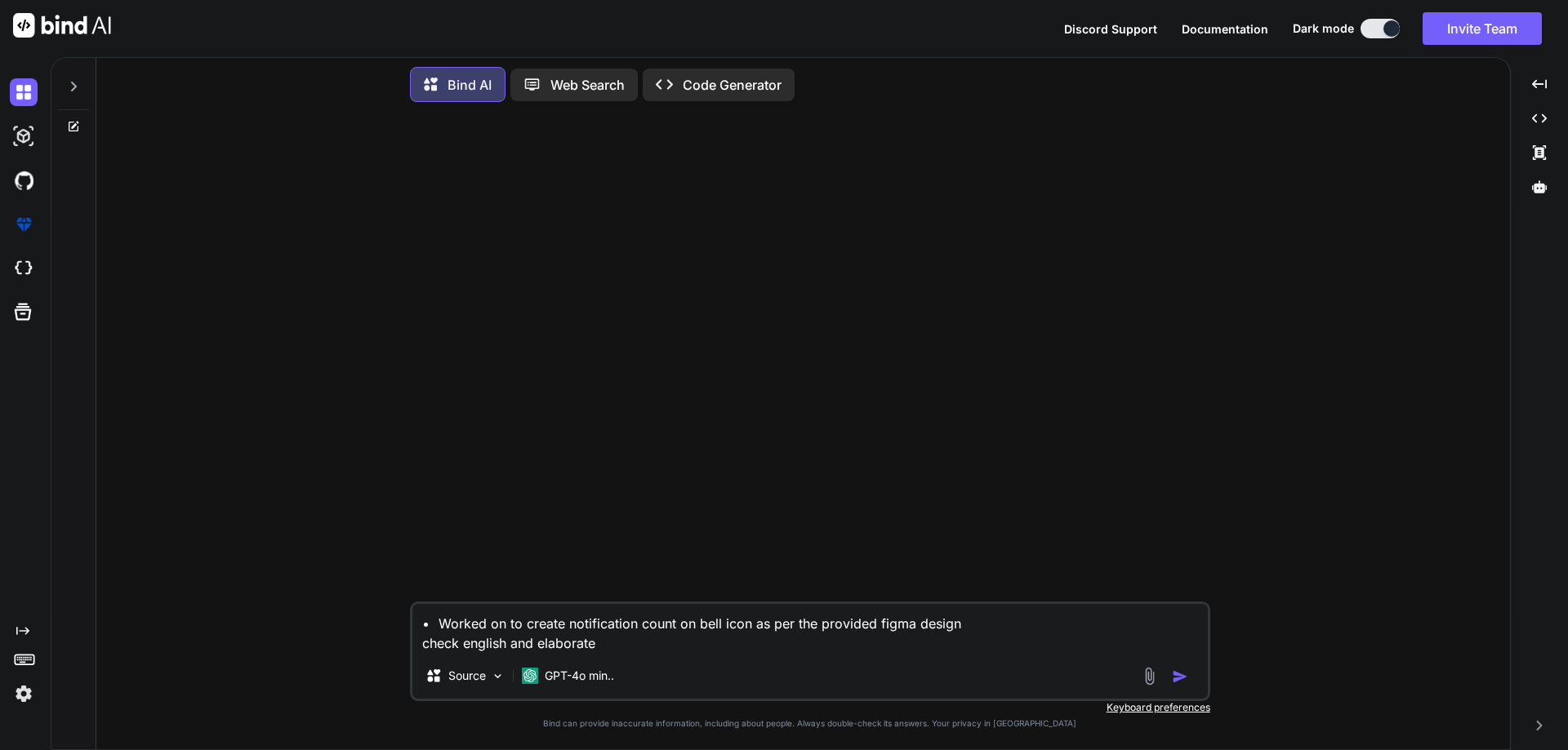
type textarea "• Worked on to create notification count on bell icon as per the provided figma…"
type textarea "x"
type textarea "• Worked on to create notification count on bell icon as per the provided figma…"
type textarea "x"
type textarea "• Worked on to create notification count on bell icon as per the provided figma…"
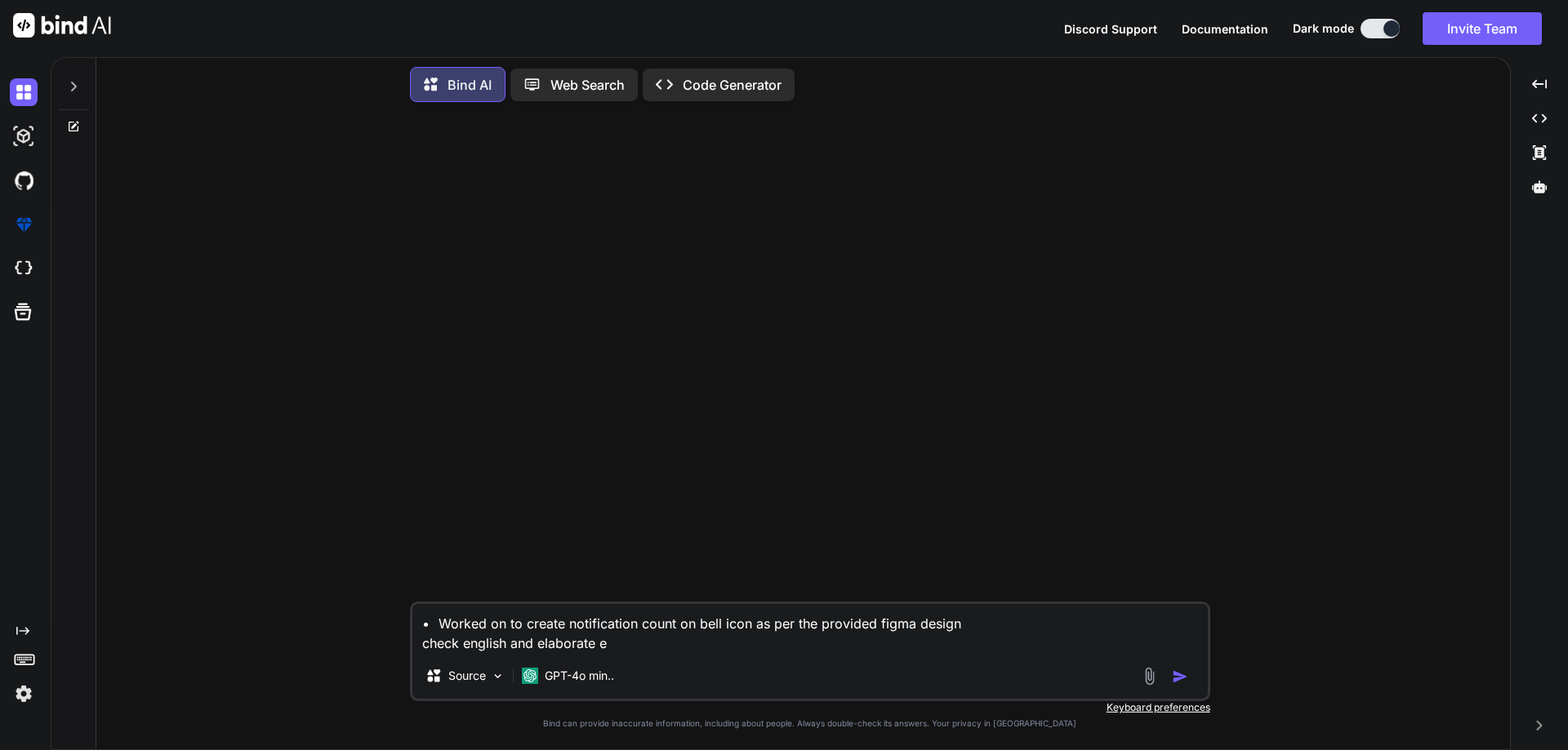
type textarea "x"
type textarea "• Worked on to create notification count on bell icon as per the provided figma…"
type textarea "x"
type textarea "• Worked on to create notification count on bell icon as per the provided figma…"
type textarea "x"
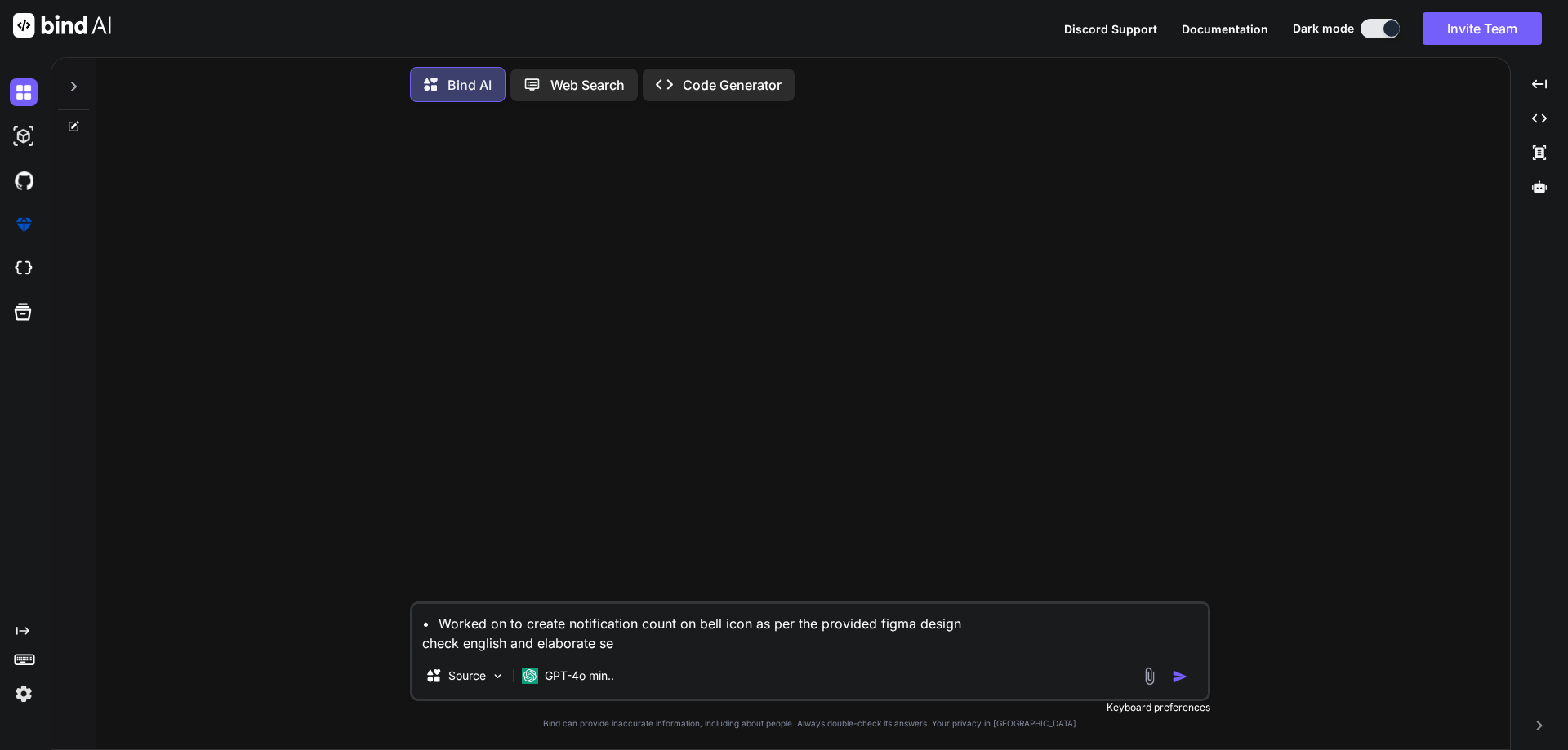
type textarea "• Worked on to create notification count on bell icon as per the provided figma…"
type textarea "x"
type textarea "• Worked on to create notification count on bell icon as per the provided figma…"
type textarea "x"
type textarea "• Worked on to create notification count on bell icon as per the provided figma…"
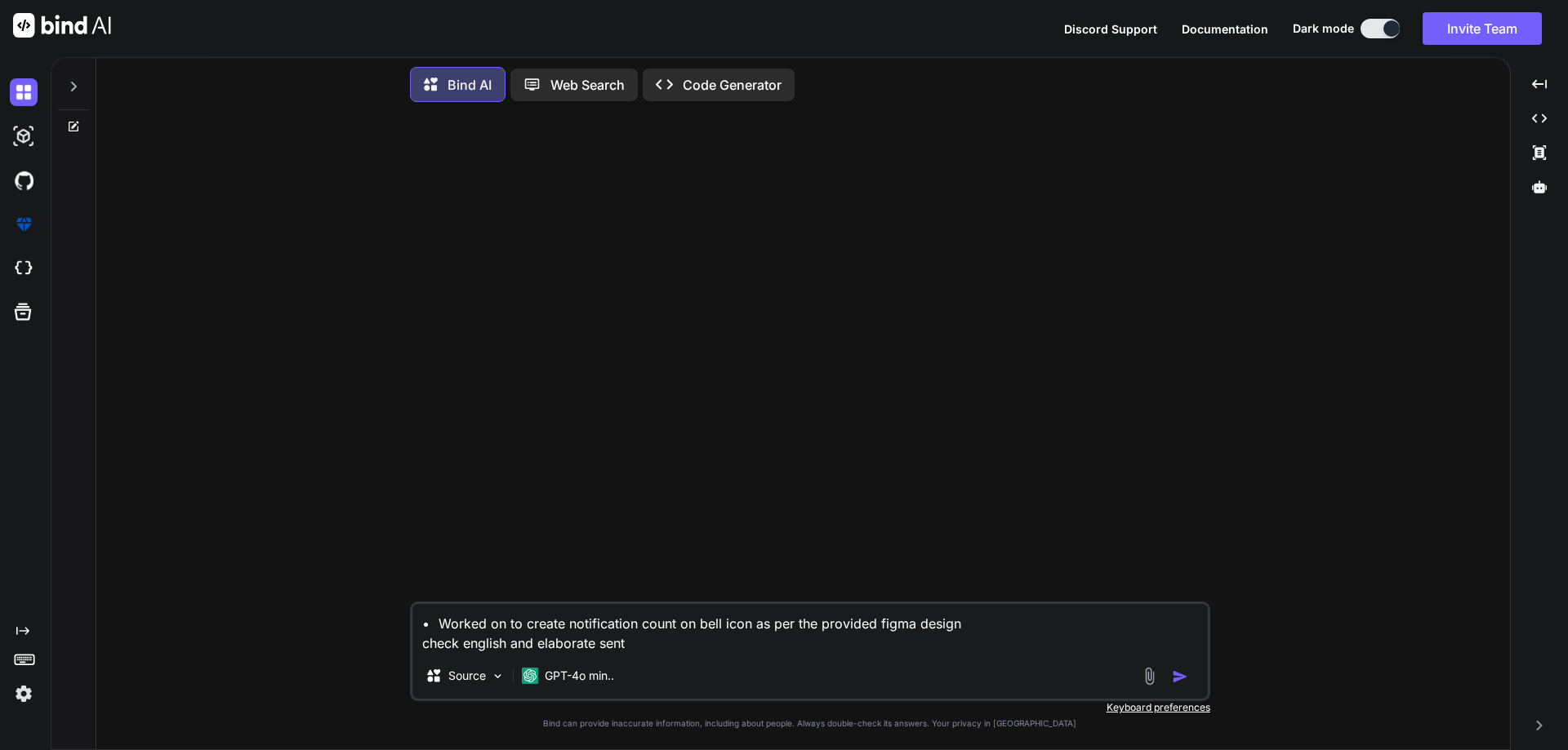
type textarea "x"
type textarea "• Worked on to create notification count on bell icon as per the provided figma…"
type textarea "x"
type textarea "• Worked on to create notification count on bell icon as per the provided figma…"
type textarea "x"
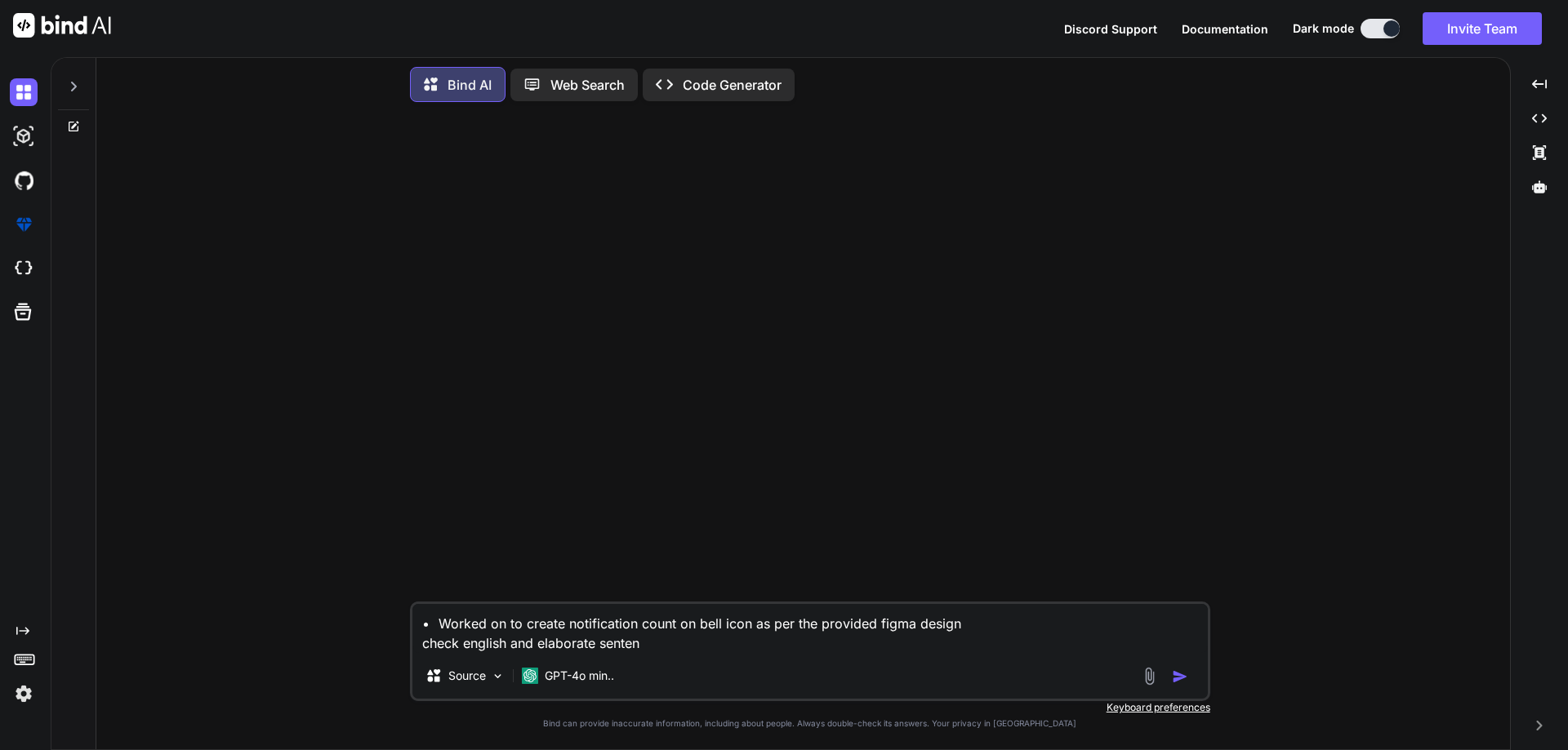
type textarea "• Worked on to create notification count on bell icon as per the provided figma…"
type textarea "x"
type textarea "• Worked on to create notification count on bell icon as per the provided figma…"
type textarea "x"
type textarea "• Worked on to create notification count on bell icon as per the provided figma…"
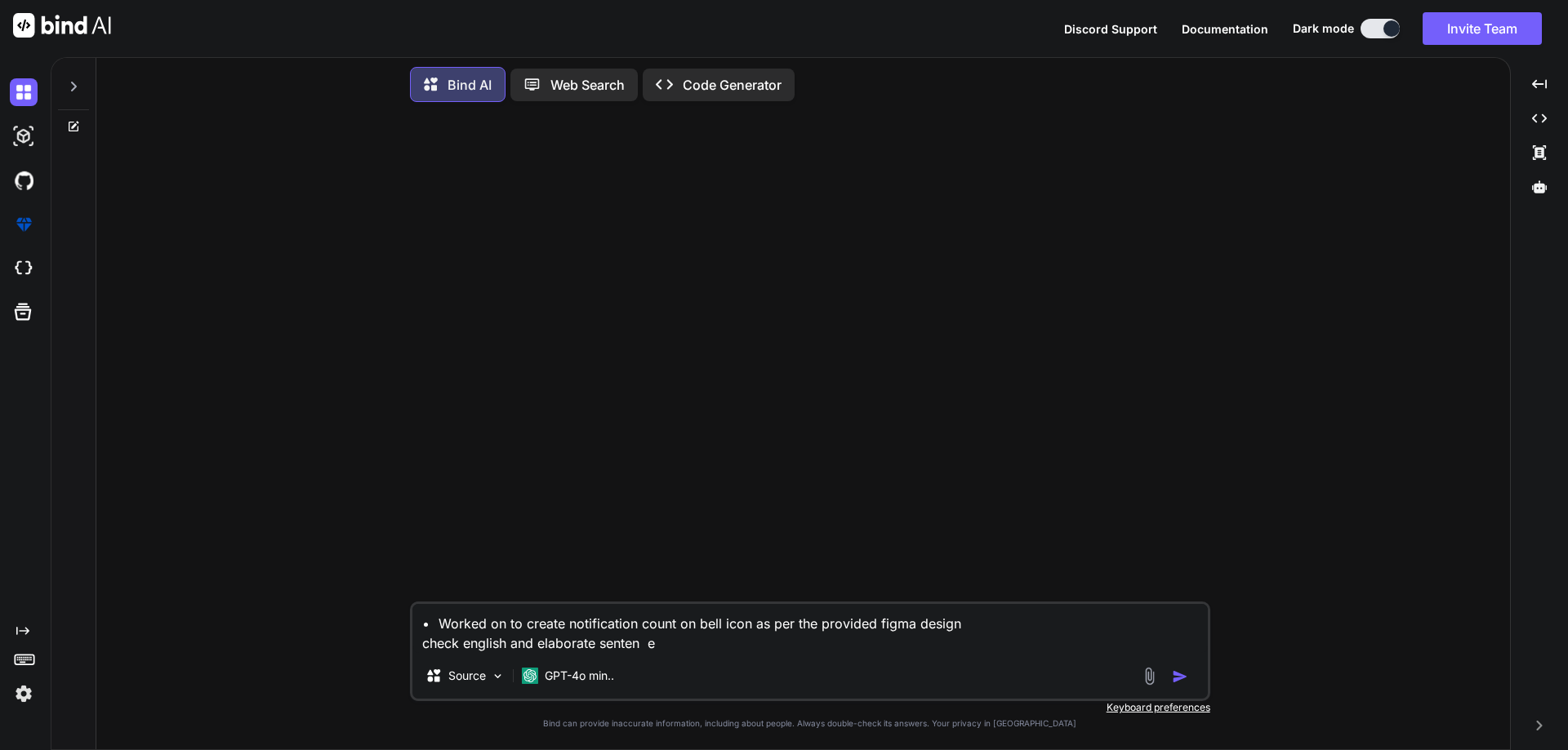
type textarea "x"
type textarea "• Worked on to create notification count on bell icon as per the provided figma…"
type textarea "x"
type textarea "• Worked on to create notification count on bell icon as per the provided figma…"
type textarea "x"
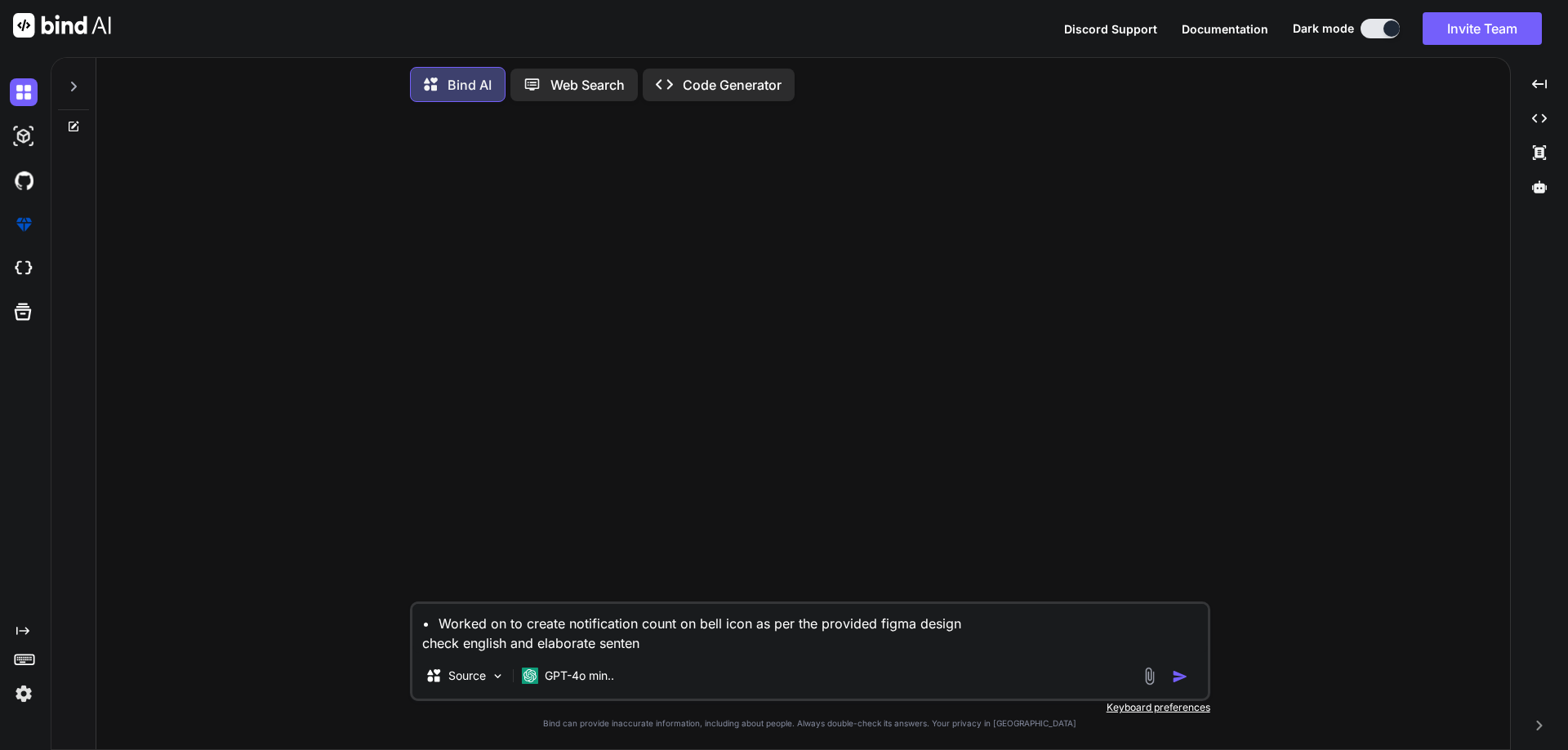
type textarea "• Worked on to create notification count on bell icon as per the provided figma…"
type textarea "x"
type textarea "• Worked on to create notification count on bell icon as per the provided figma…"
type textarea "x"
type textarea "• Worked on to create notification count on bell icon as per the provided figma…"
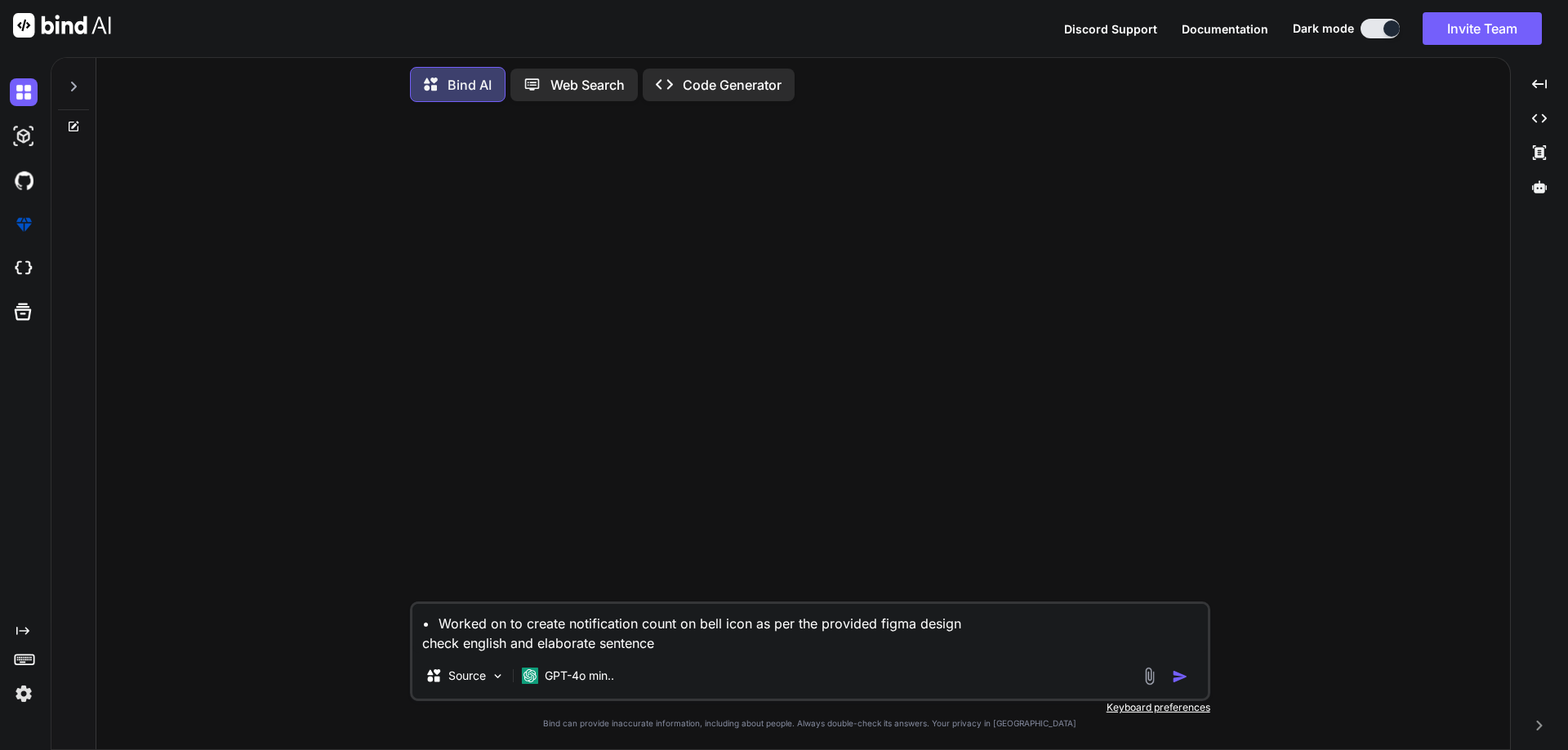
type textarea "x"
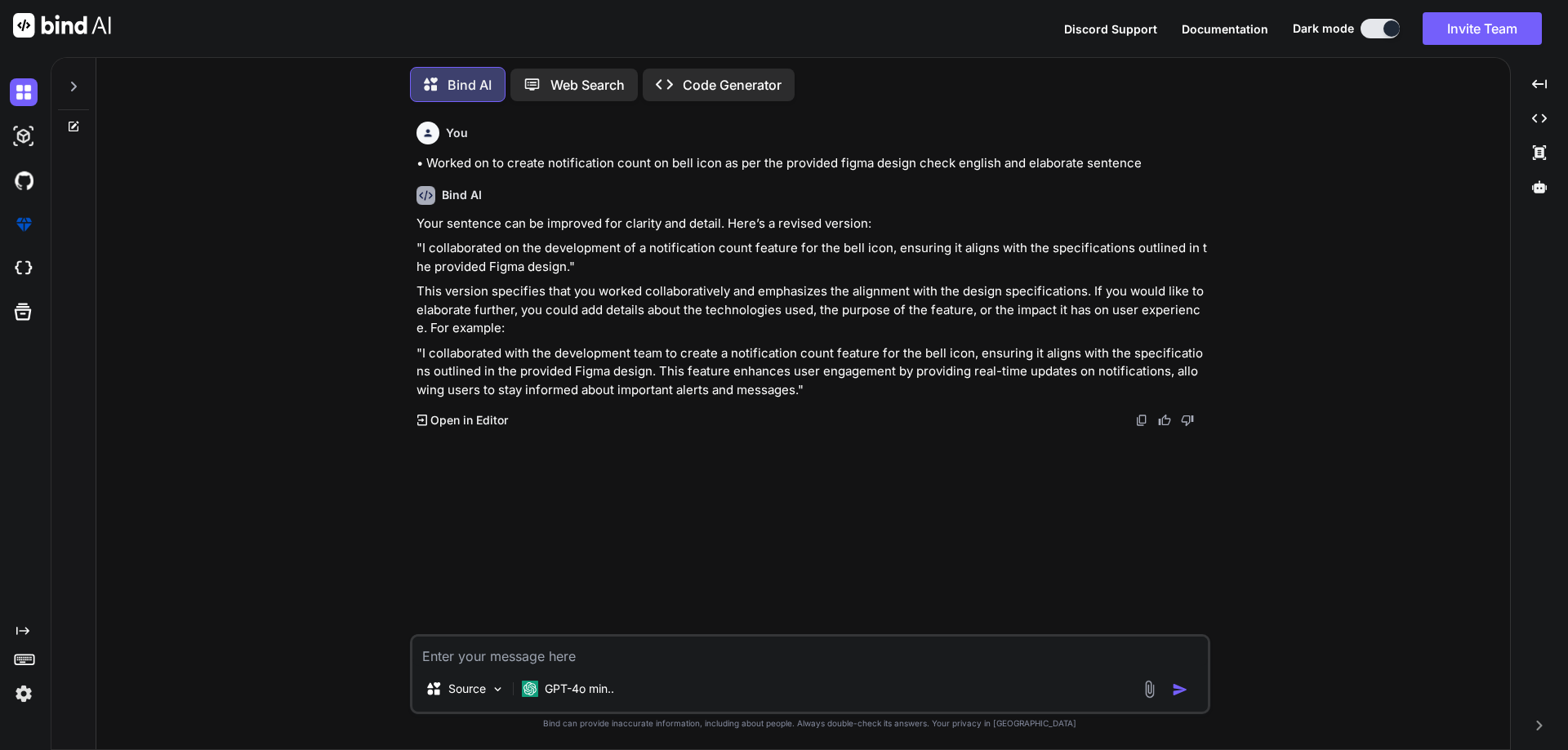
type textarea "x"
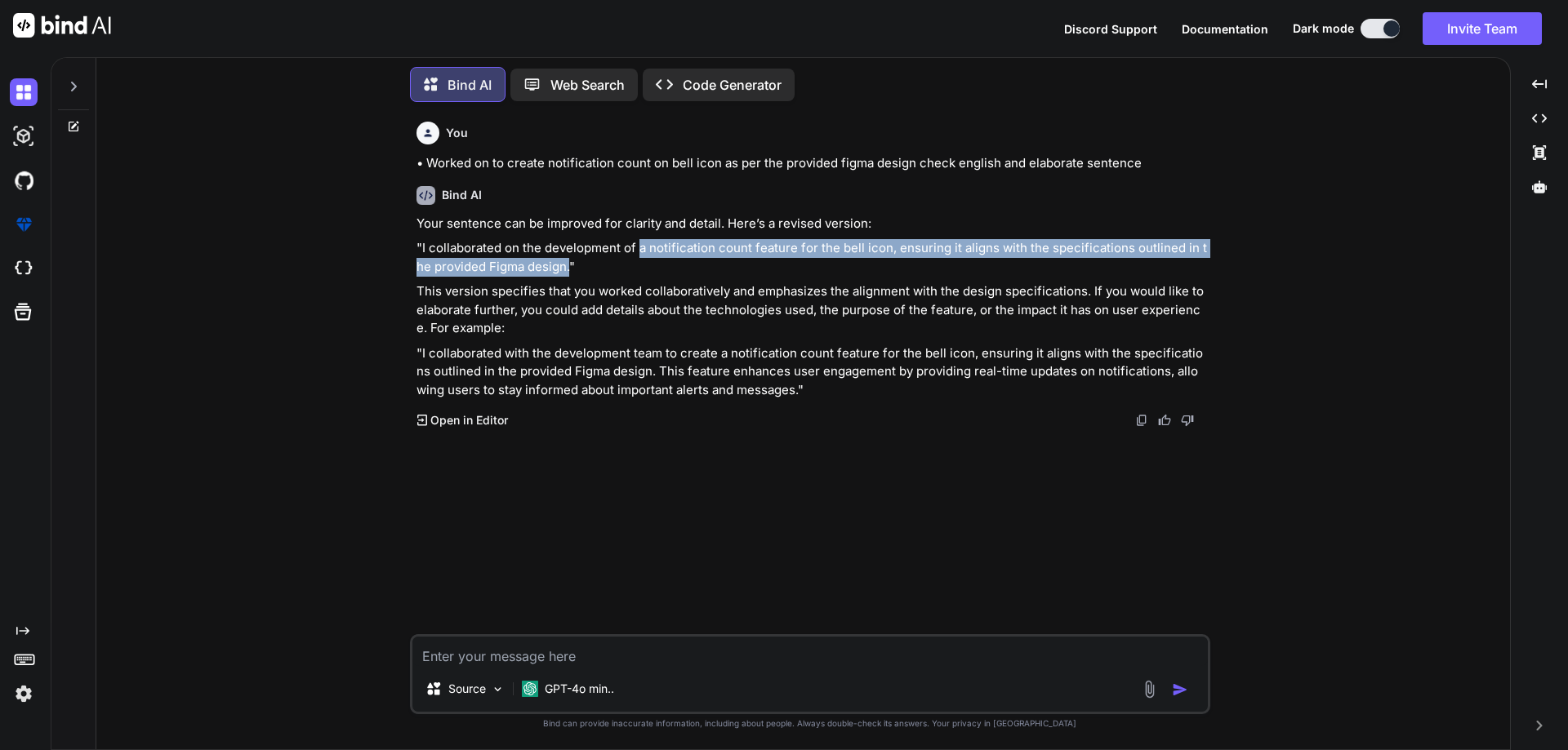
drag, startPoint x: 638, startPoint y: 251, endPoint x: 560, endPoint y: 268, distance: 79.8
click at [560, 268] on p ""I collaborated on the development of a notification count feature for the bell…" at bounding box center [812, 257] width 791 height 37
copy p "a notification count feature for the bell icon, ensuring it aligns with the spe…"
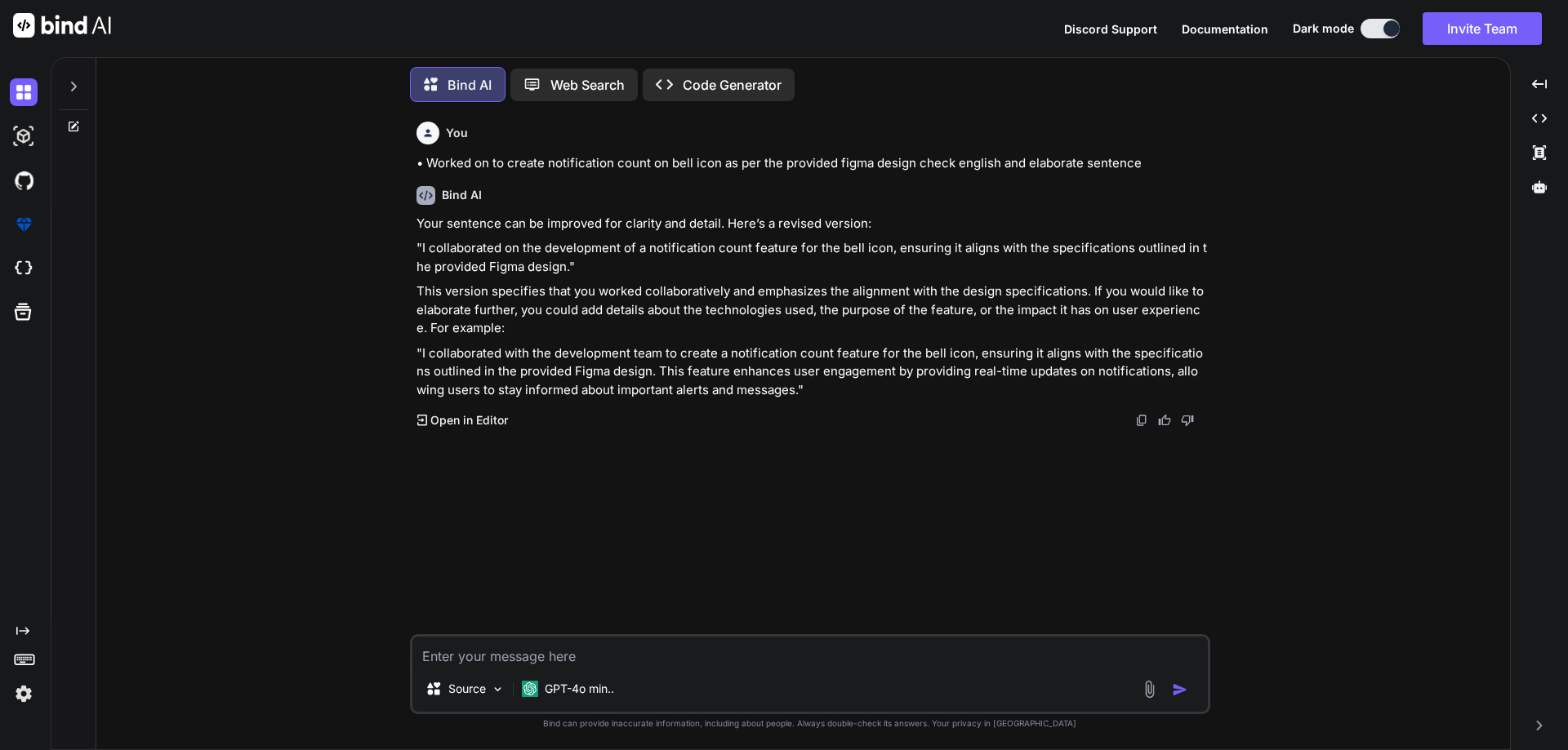
click at [629, 655] on textarea at bounding box center [810, 651] width 796 height 29
paste textarea "create notification section dynamic with development team as per the project re…"
type textarea "create notification section dynamic with development team as per the project re…"
type textarea "x"
type textarea "create notification section dynamic with development team as per the project re…"
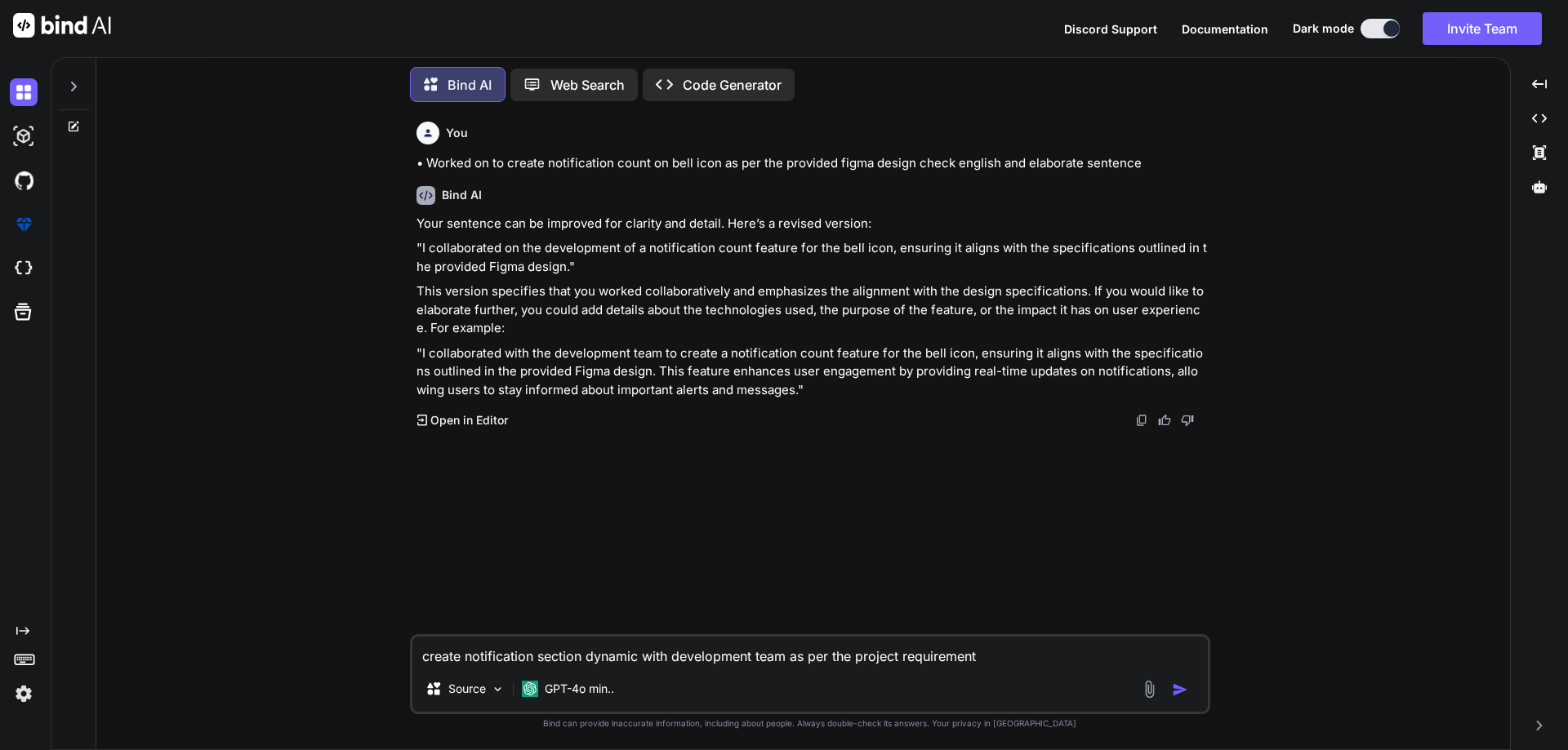
type textarea "x"
type textarea "create notification section dynamic with development team as per the project re…"
type textarea "x"
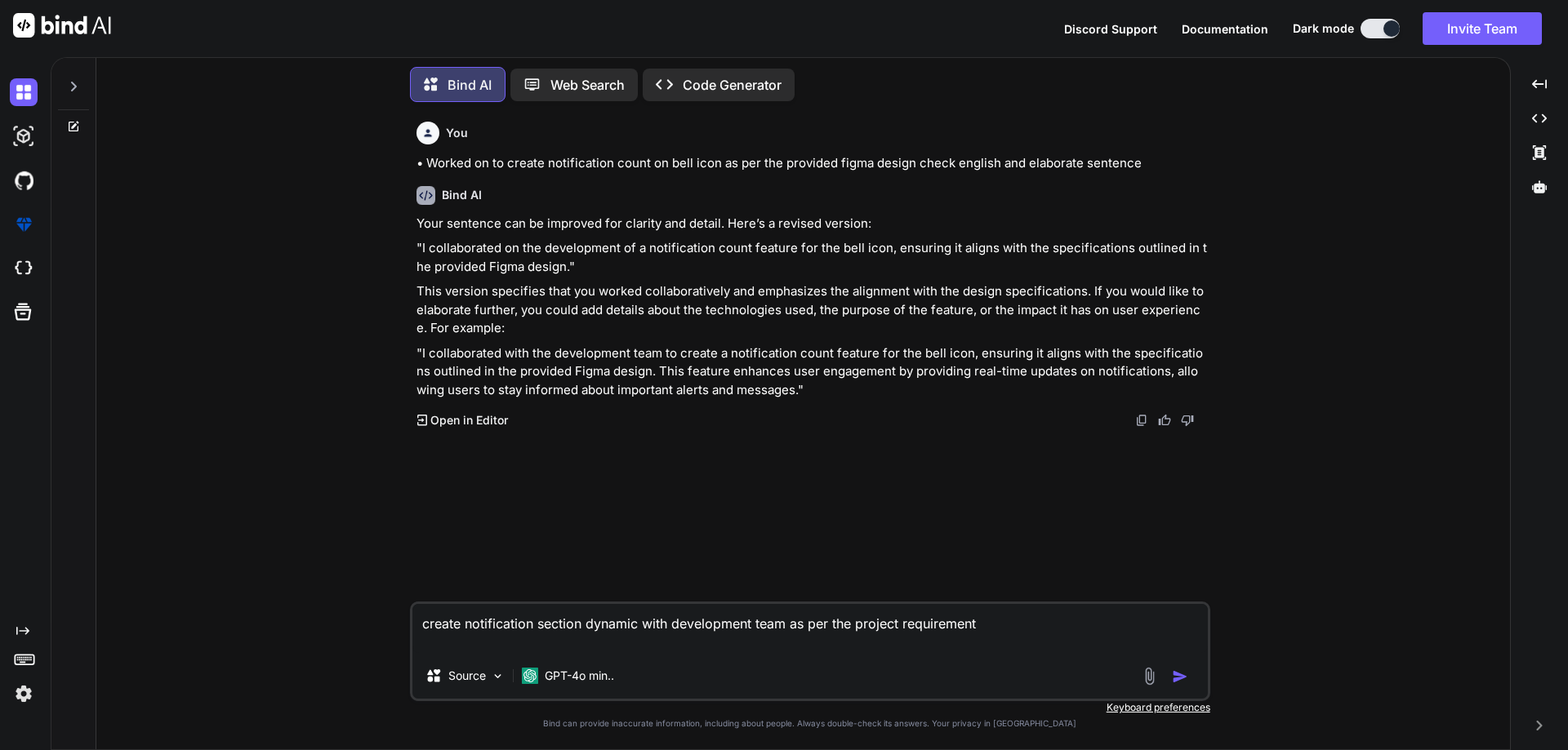
type textarea "create notification section dynamic with development team as per the project re…"
type textarea "x"
type textarea "create notification section dynamic with development team as per the project re…"
type textarea "x"
type textarea "create notification section dynamic with development team as per the project re…"
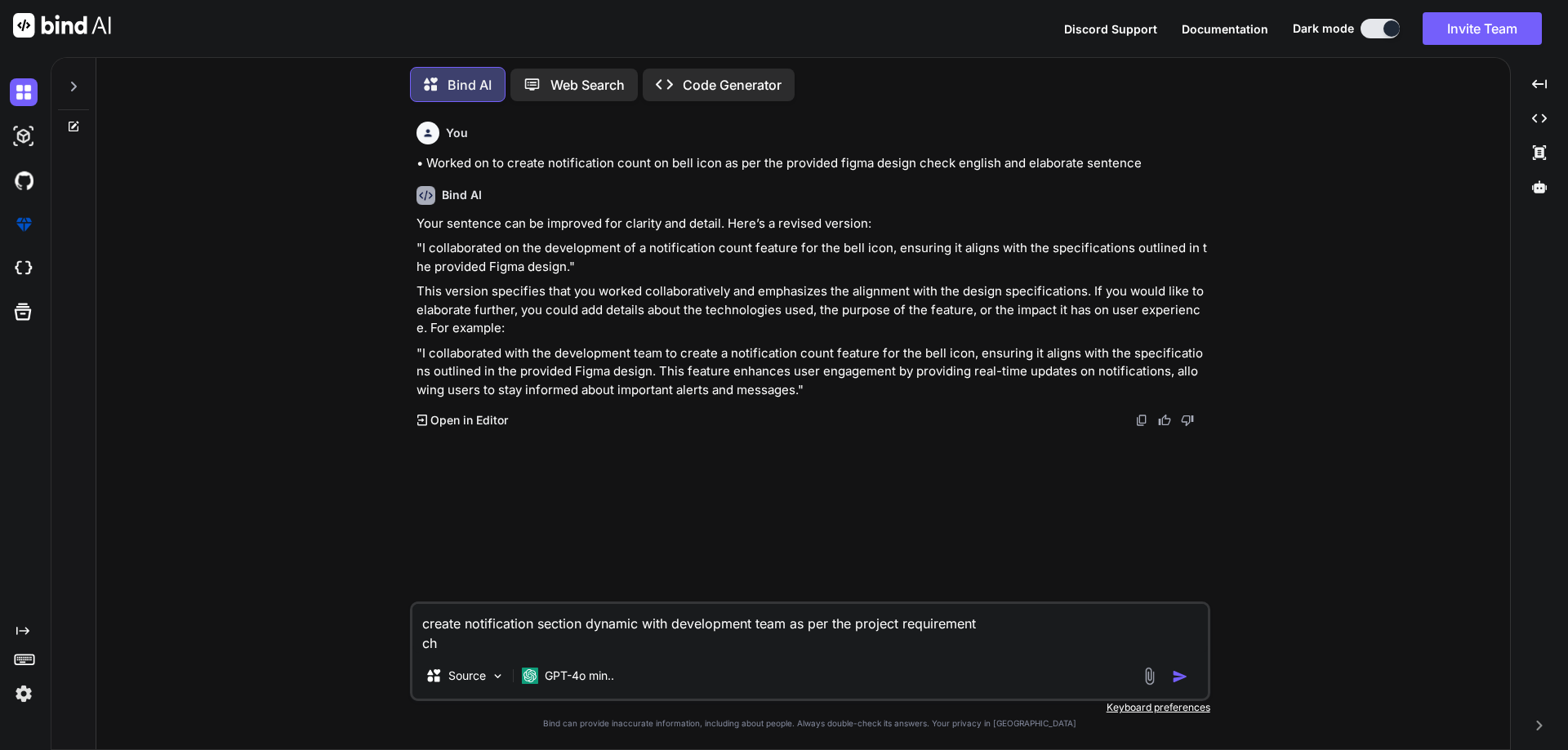
type textarea "x"
type textarea "create notification section dynamic with development team as per the project re…"
type textarea "x"
type textarea "create notification section dynamic with development team as per the project re…"
type textarea "x"
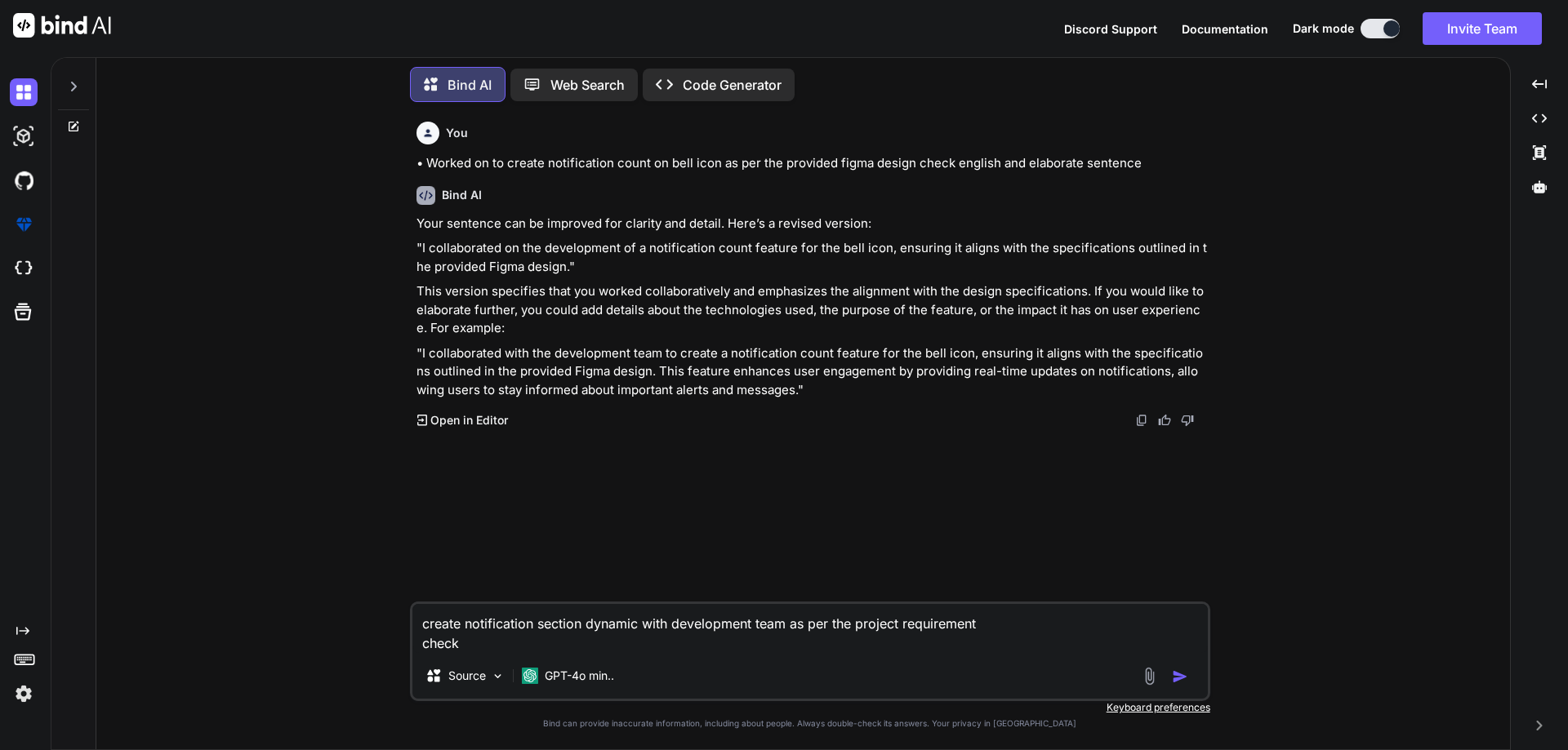
type textarea "create notification section dynamic with development team as per the project re…"
type textarea "x"
type textarea "create notification section dynamic with development team as per the project re…"
type textarea "x"
type textarea "create notification section dynamic with development team as per the project re…"
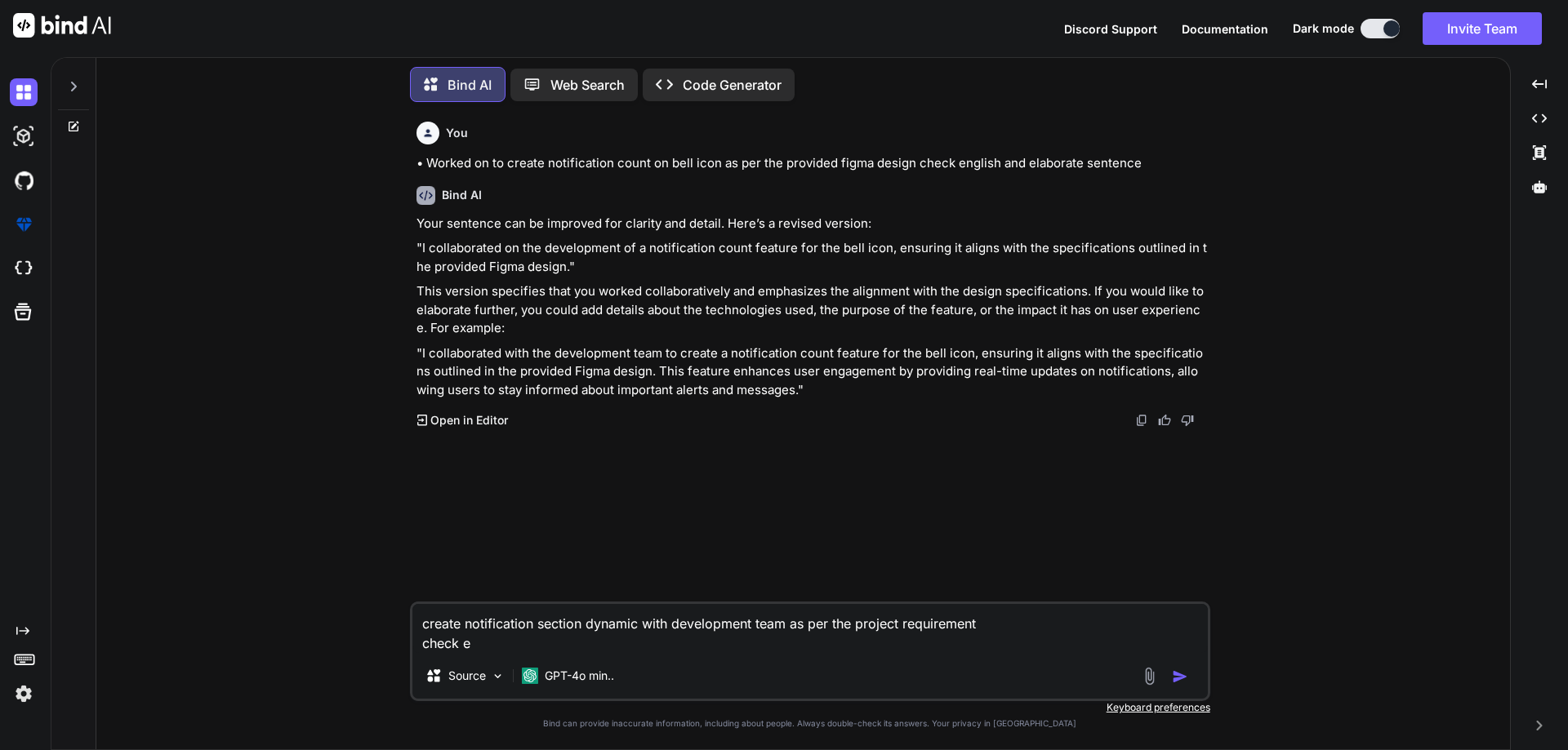
type textarea "x"
type textarea "create notification section dynamic with development team as per the project re…"
type textarea "x"
type textarea "create notification section dynamic with development team as per the project re…"
type textarea "x"
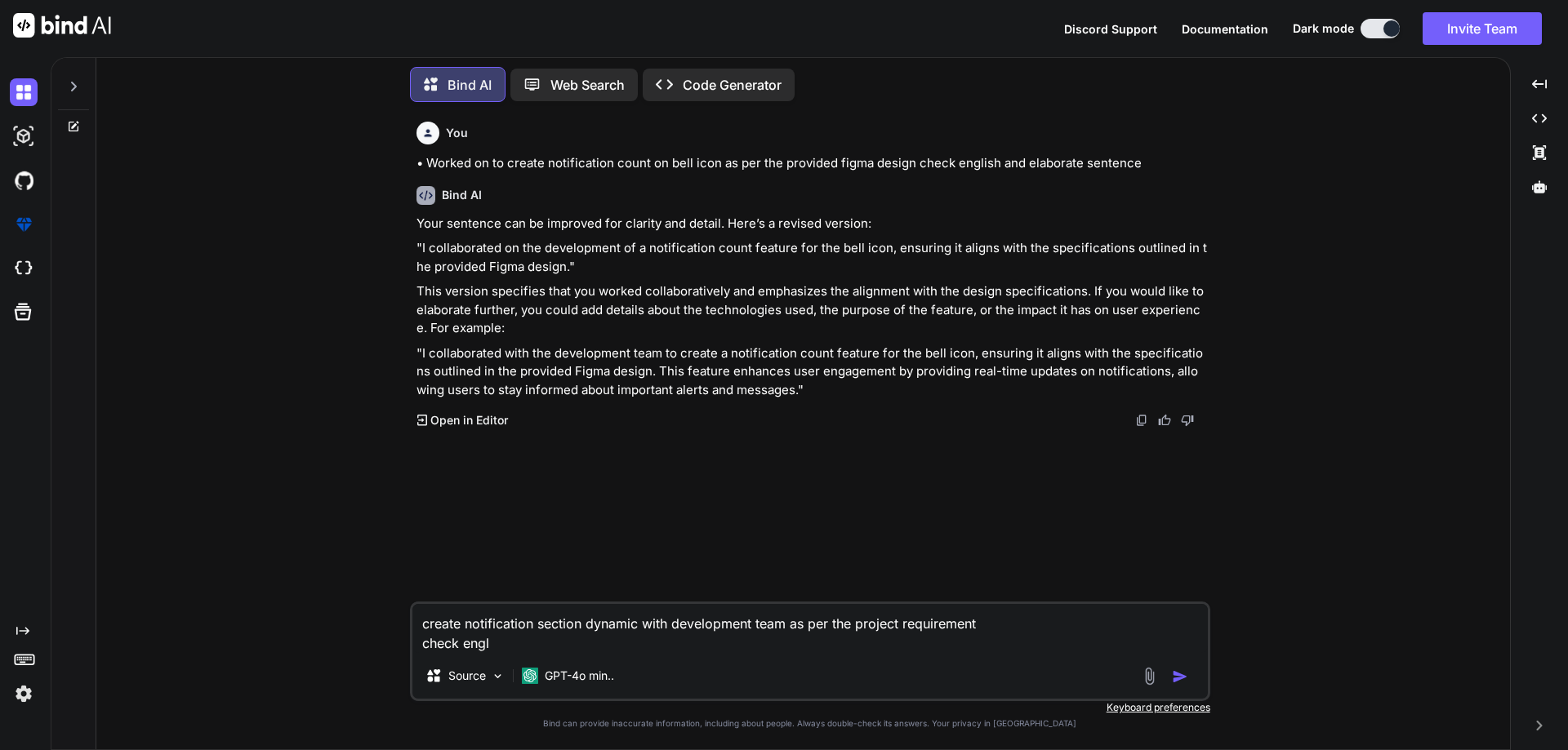
type textarea "create notification section dynamic with development team as per the project re…"
type textarea "x"
type textarea "create notification section dynamic with development team as per the project re…"
type textarea "x"
type textarea "create notification section dynamic with development team as per the project re…"
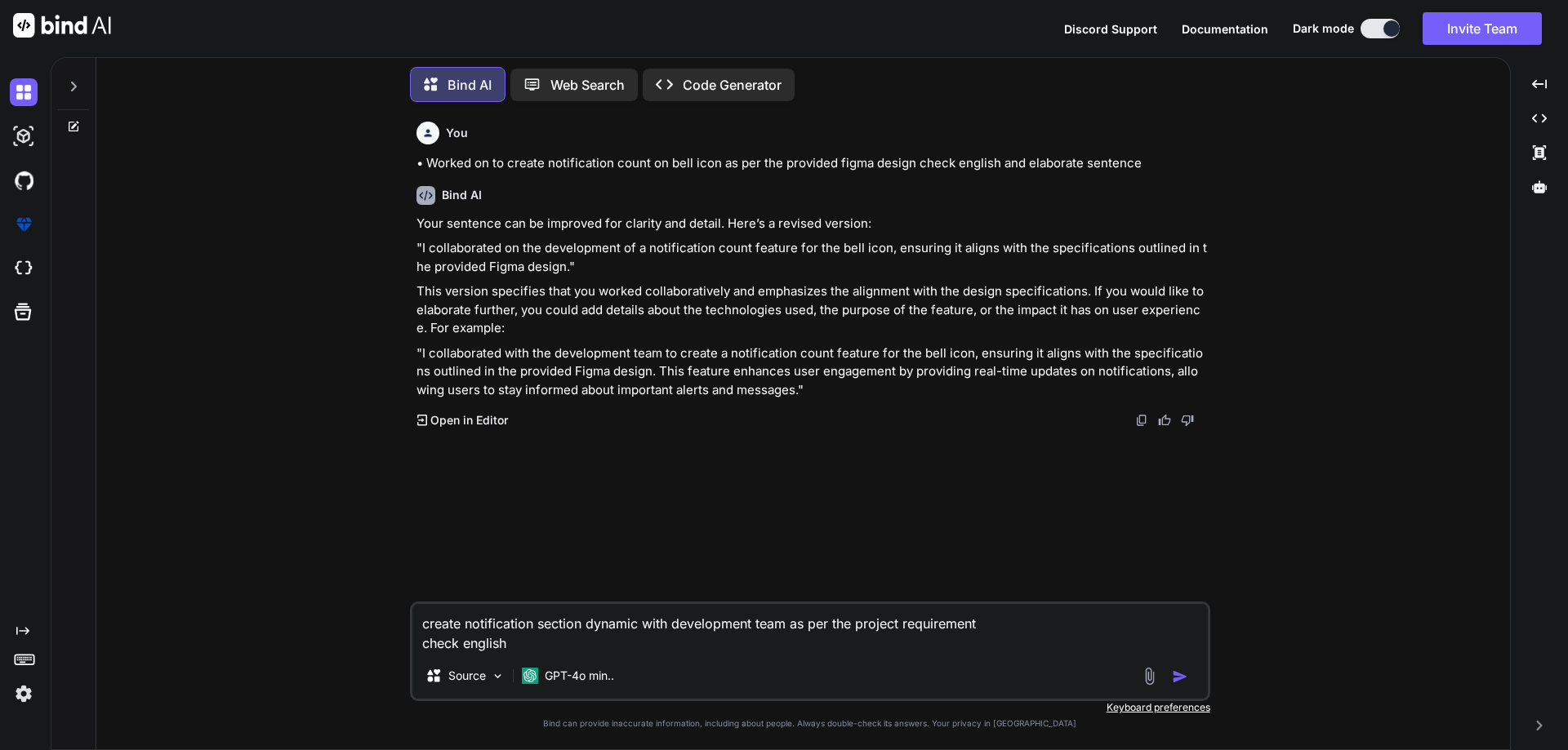
type textarea "x"
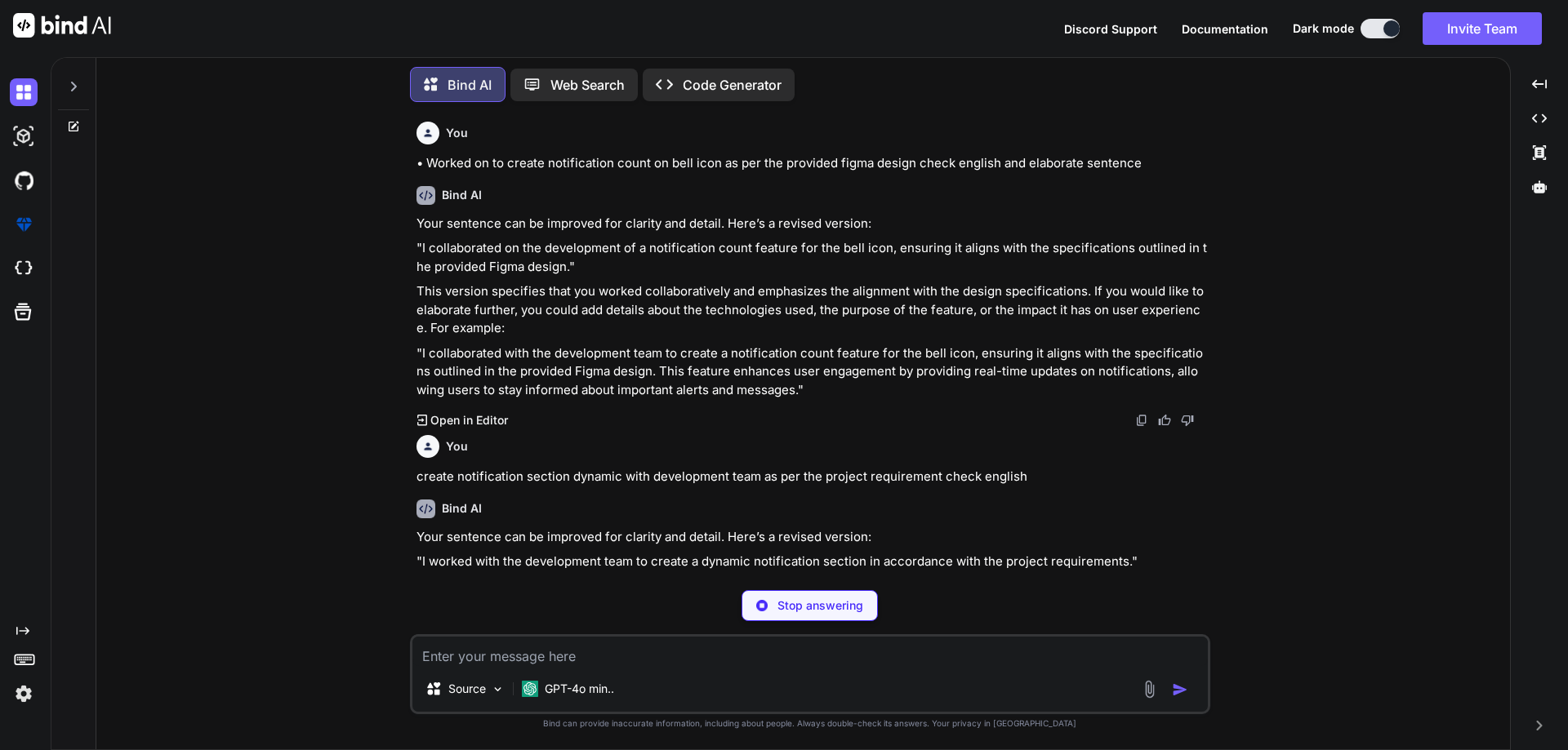
type textarea "x"
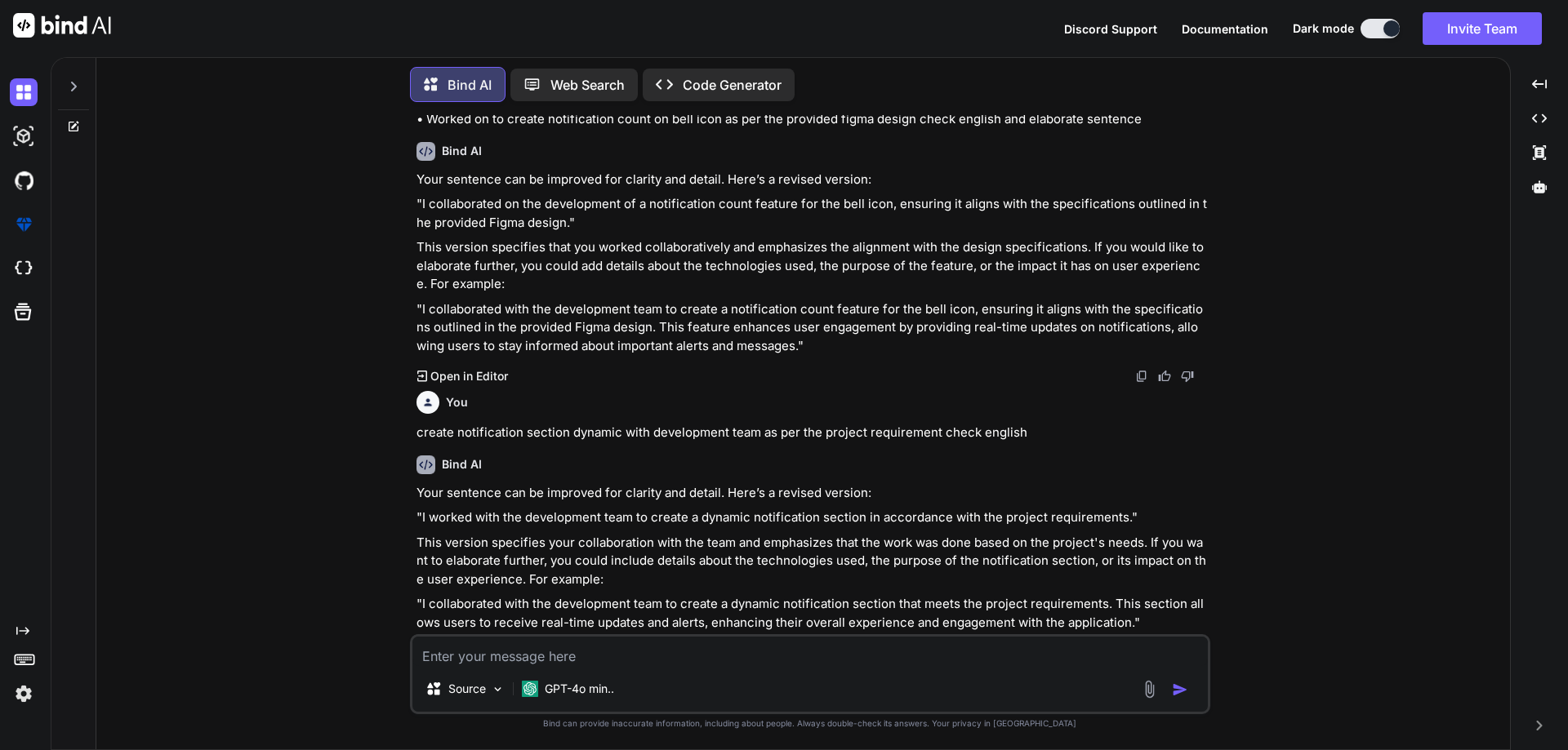
scroll to position [71, 0]
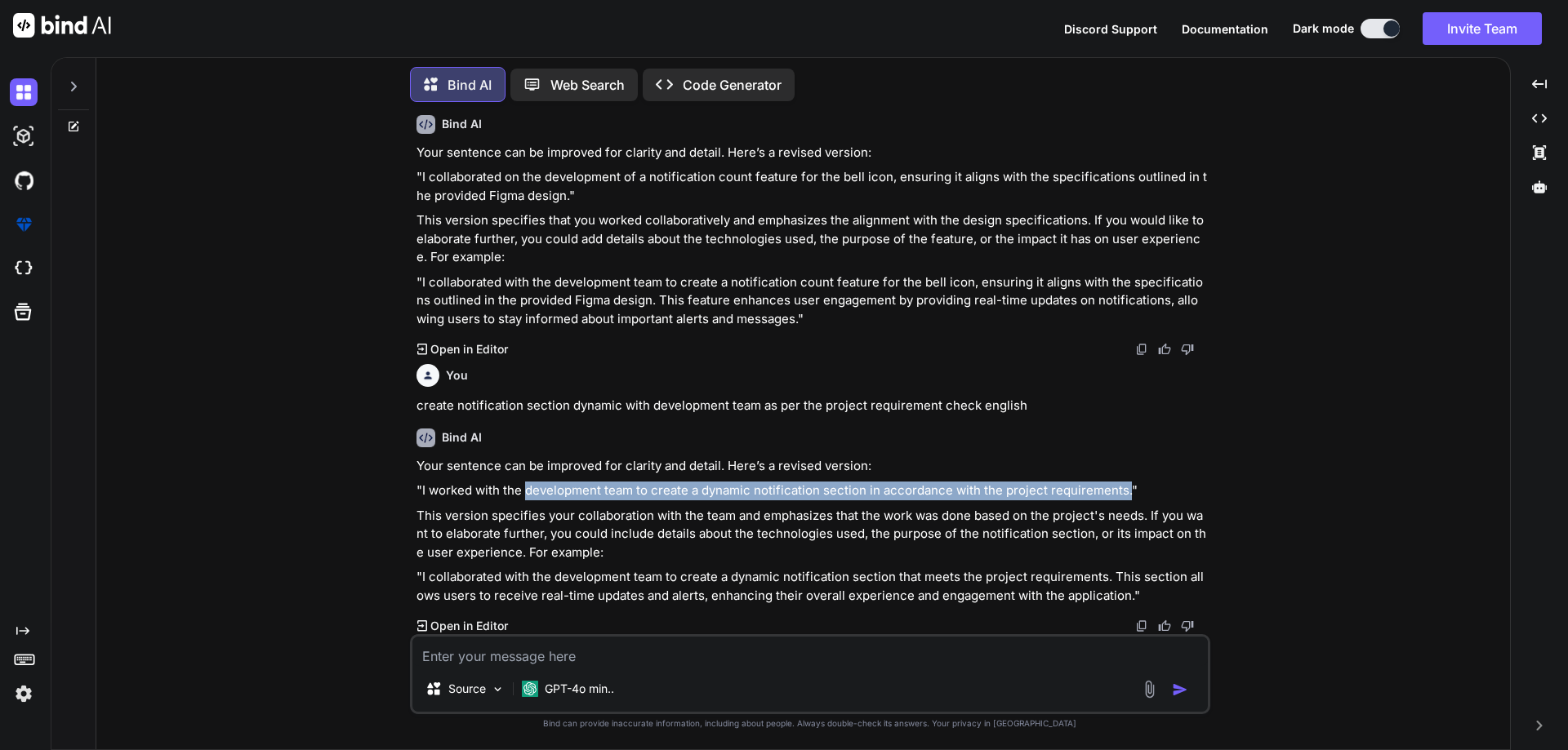
drag, startPoint x: 527, startPoint y: 494, endPoint x: 1126, endPoint y: 496, distance: 599.0
click at [1126, 496] on p ""I worked with the development team to create a dynamic notification section in…" at bounding box center [812, 491] width 791 height 18
copy p "development team to create a dynamic notification section in accordance with th…"
drag, startPoint x: 475, startPoint y: 489, endPoint x: 1126, endPoint y: 489, distance: 651.0
click at [1126, 489] on p ""I worked with the development team to create a dynamic notification section in…" at bounding box center [812, 491] width 791 height 18
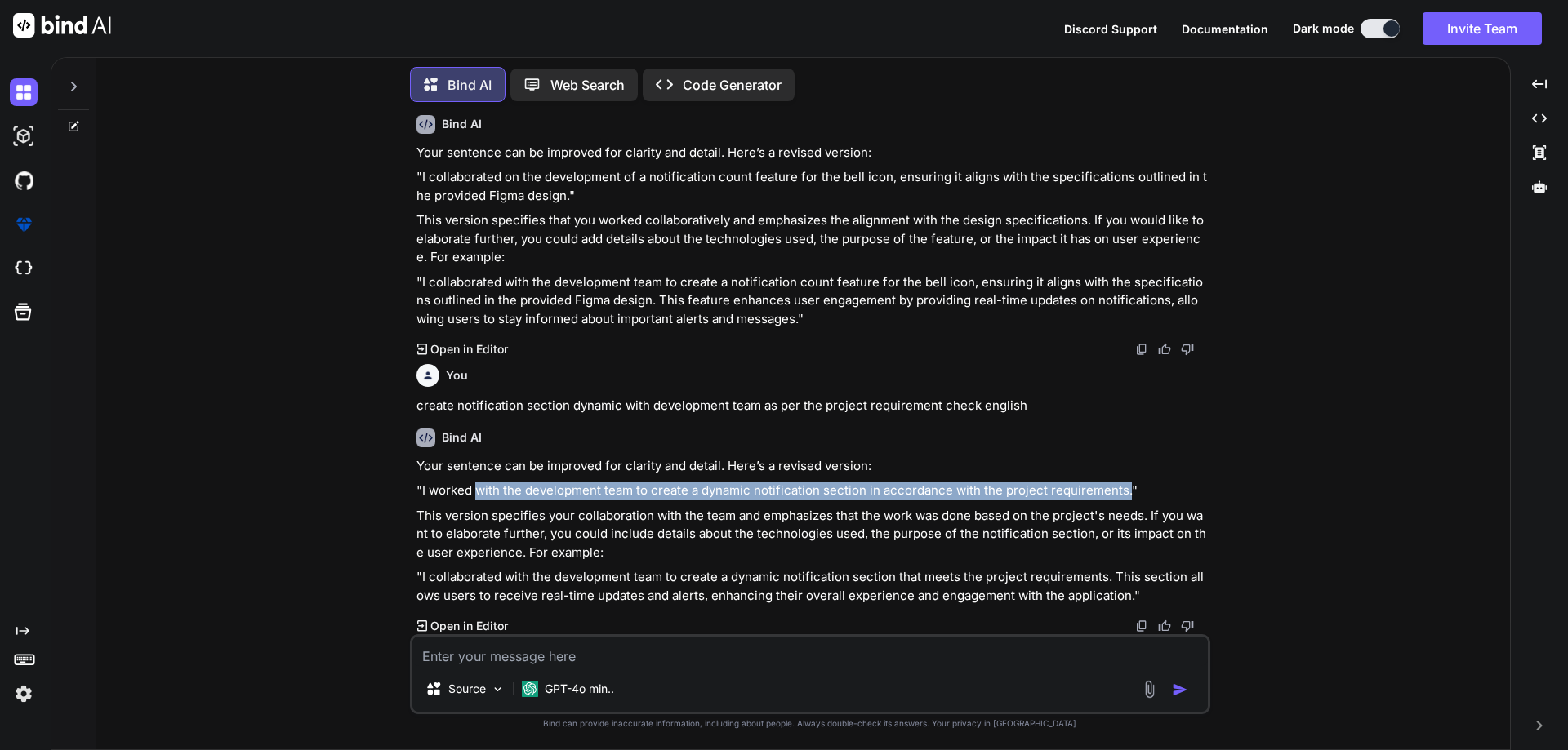
copy p "with the development team to create a dynamic notification section in accordanc…"
